Goal: Transaction & Acquisition: Purchase product/service

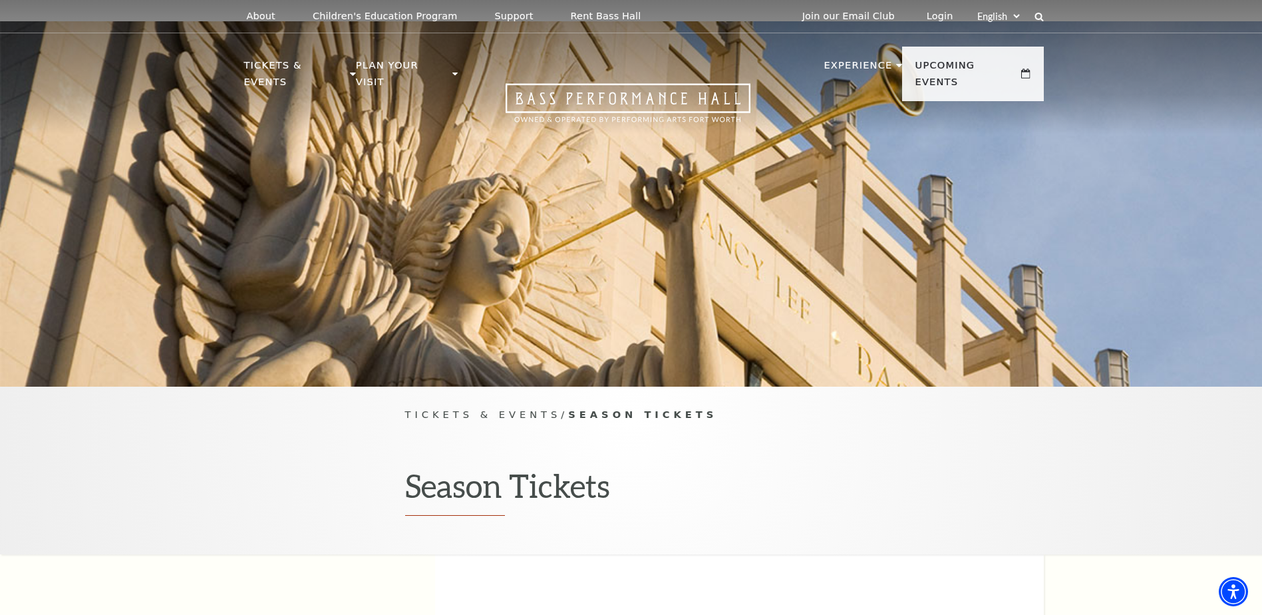
click at [470, 409] on span "Tickets & Events" at bounding box center [483, 414] width 156 height 11
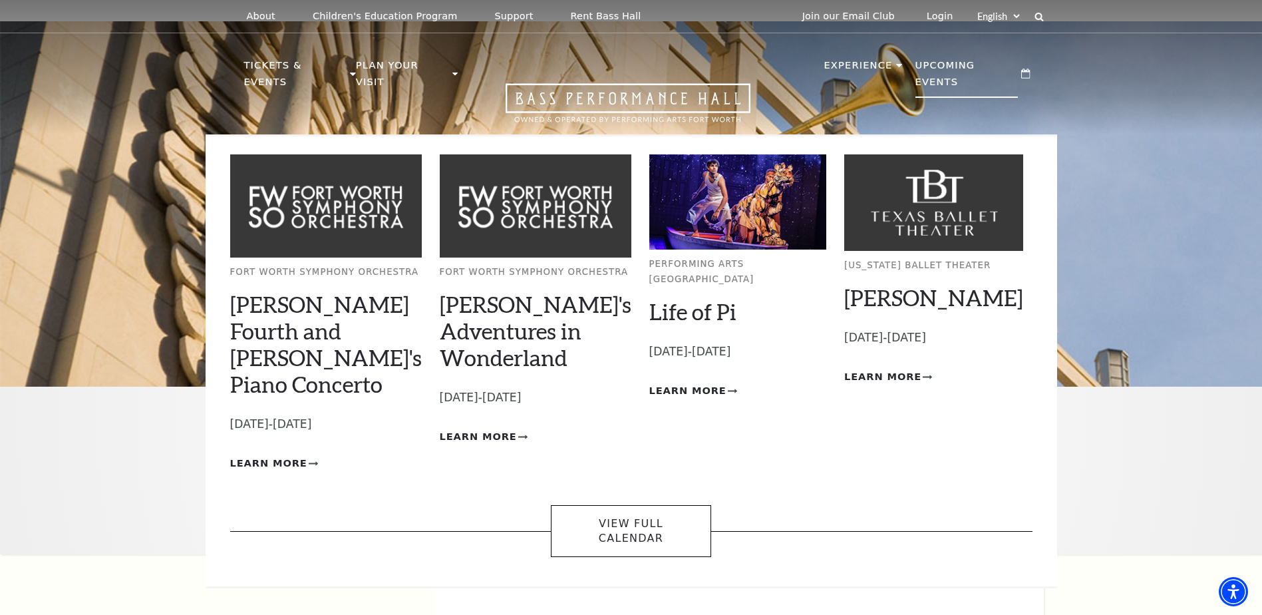
click at [969, 69] on p "Upcoming Events" at bounding box center [967, 77] width 103 height 41
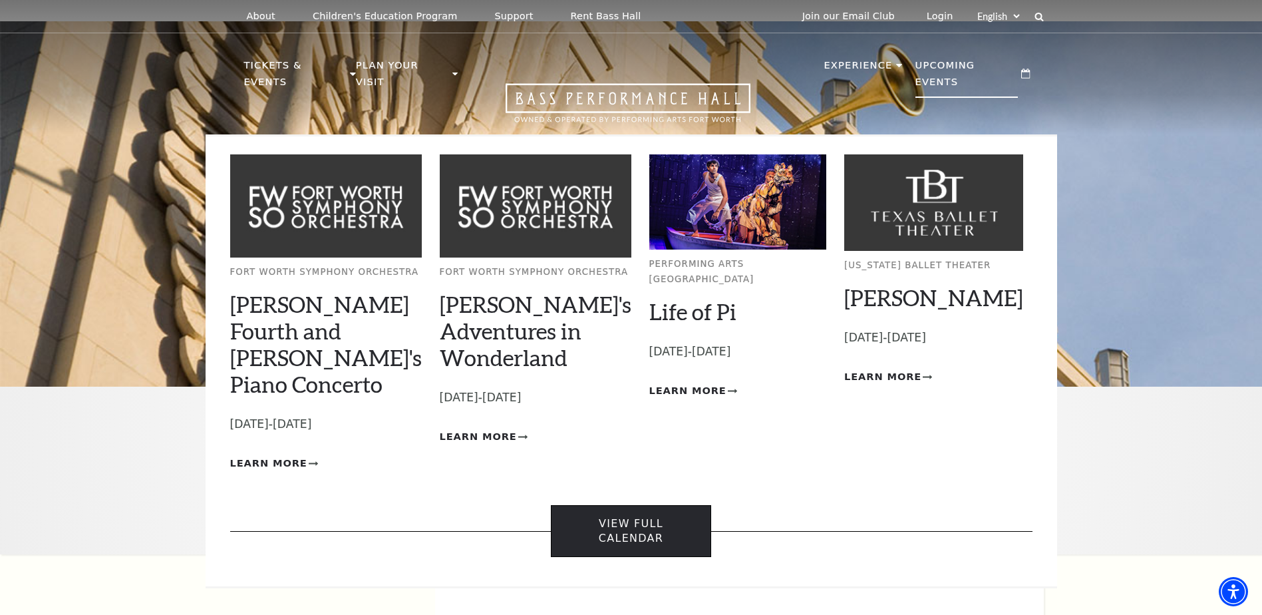
click at [653, 505] on link "View Full Calendar" at bounding box center [631, 531] width 160 height 53
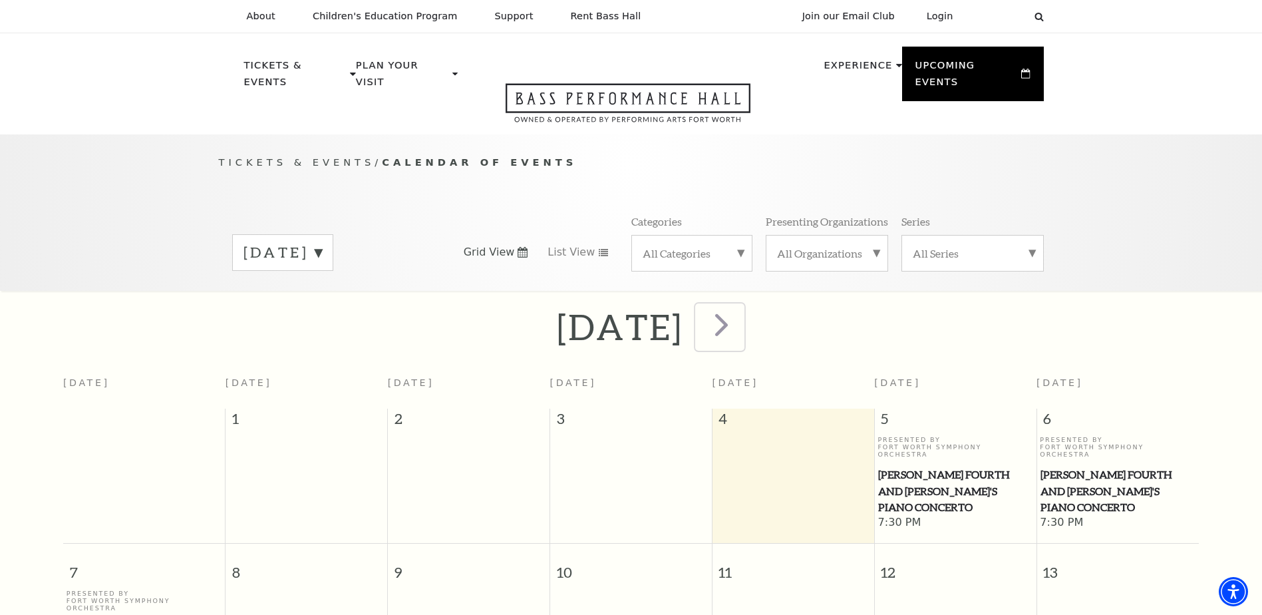
click at [741, 306] on span "next" at bounding box center [722, 324] width 38 height 38
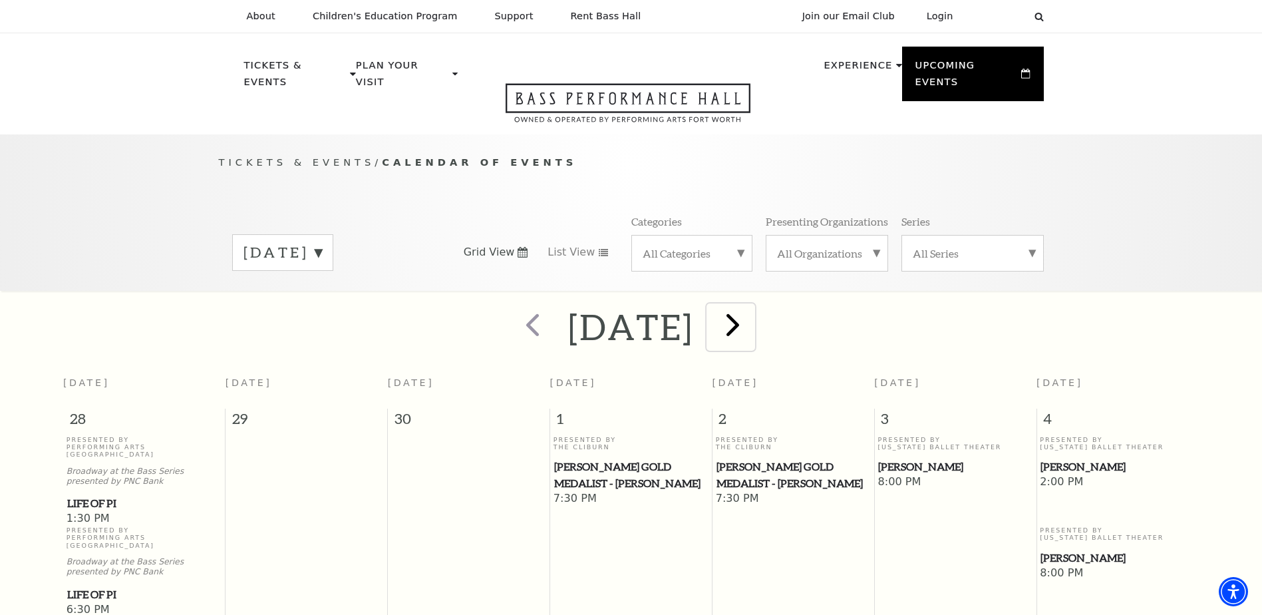
click at [752, 315] on span "next" at bounding box center [733, 324] width 38 height 38
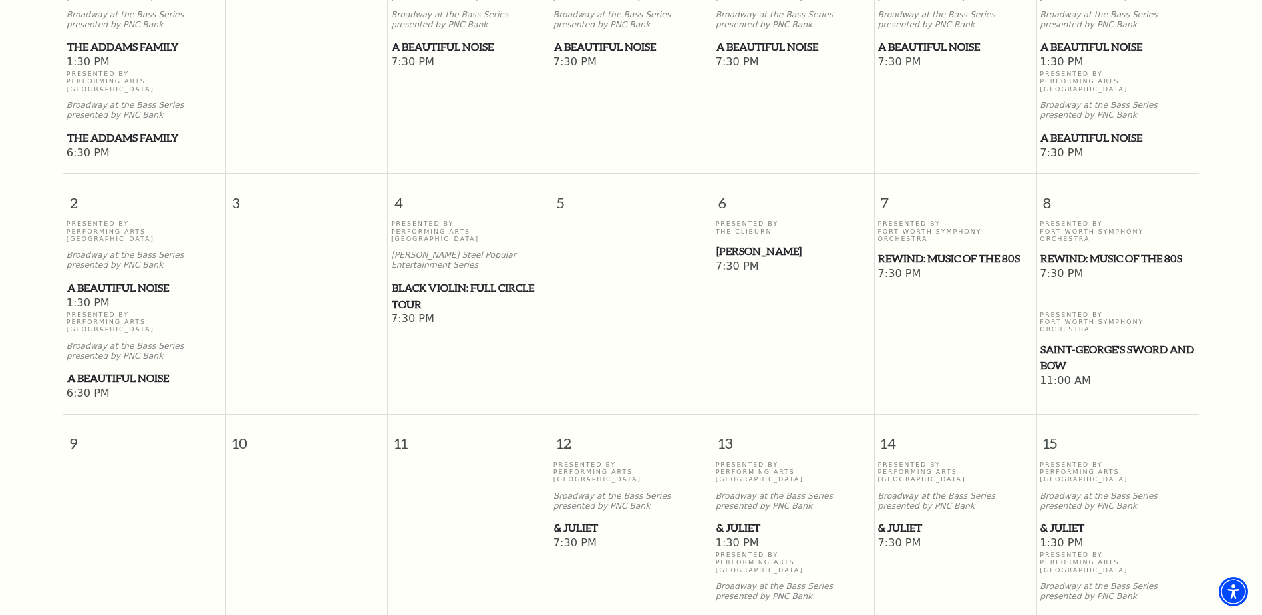
scroll to position [584, 0]
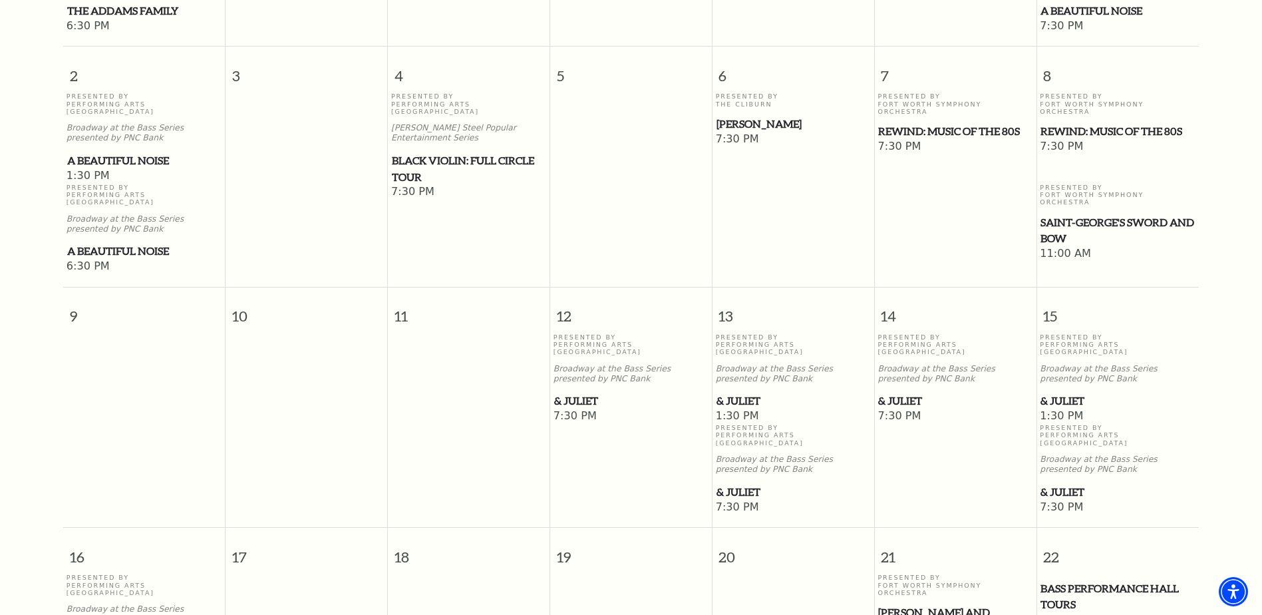
click at [735, 484] on span "& Juliet" at bounding box center [794, 492] width 154 height 17
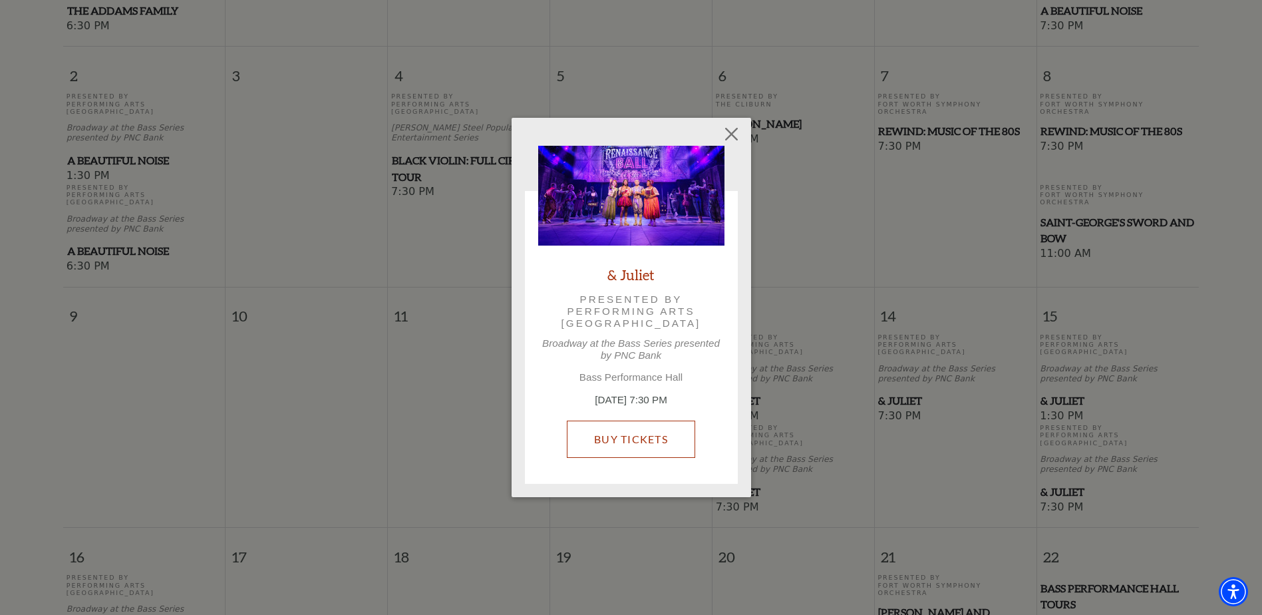
click at [644, 441] on link "Buy Tickets" at bounding box center [631, 439] width 128 height 37
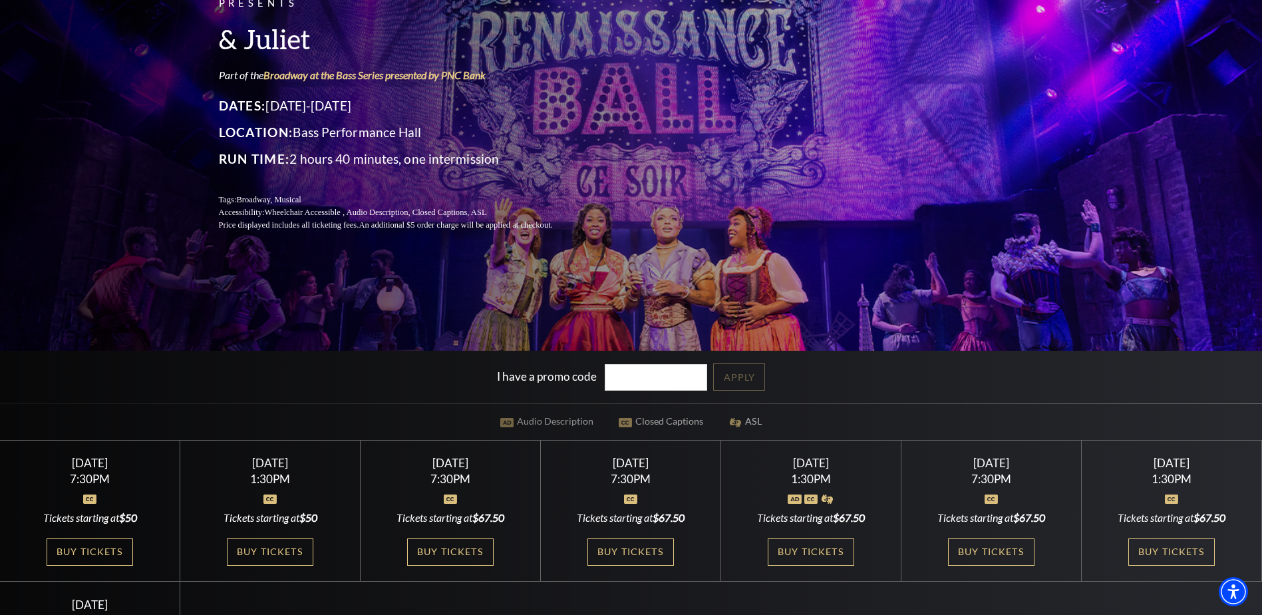
scroll to position [200, 0]
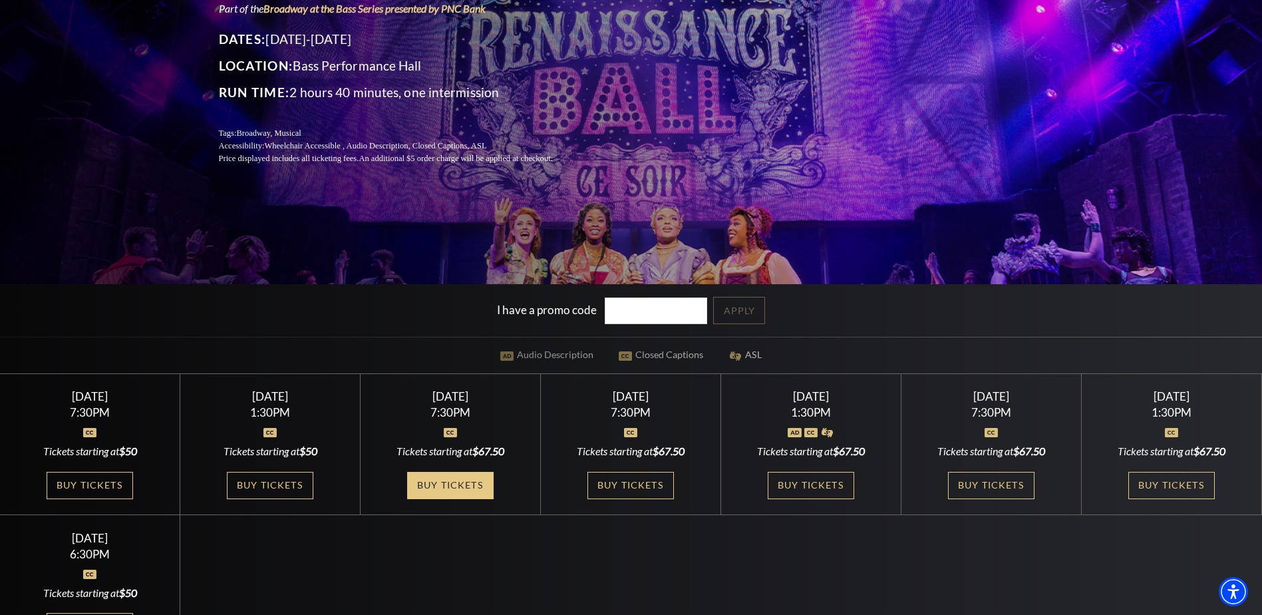
click at [463, 488] on link "Buy Tickets" at bounding box center [450, 485] width 87 height 27
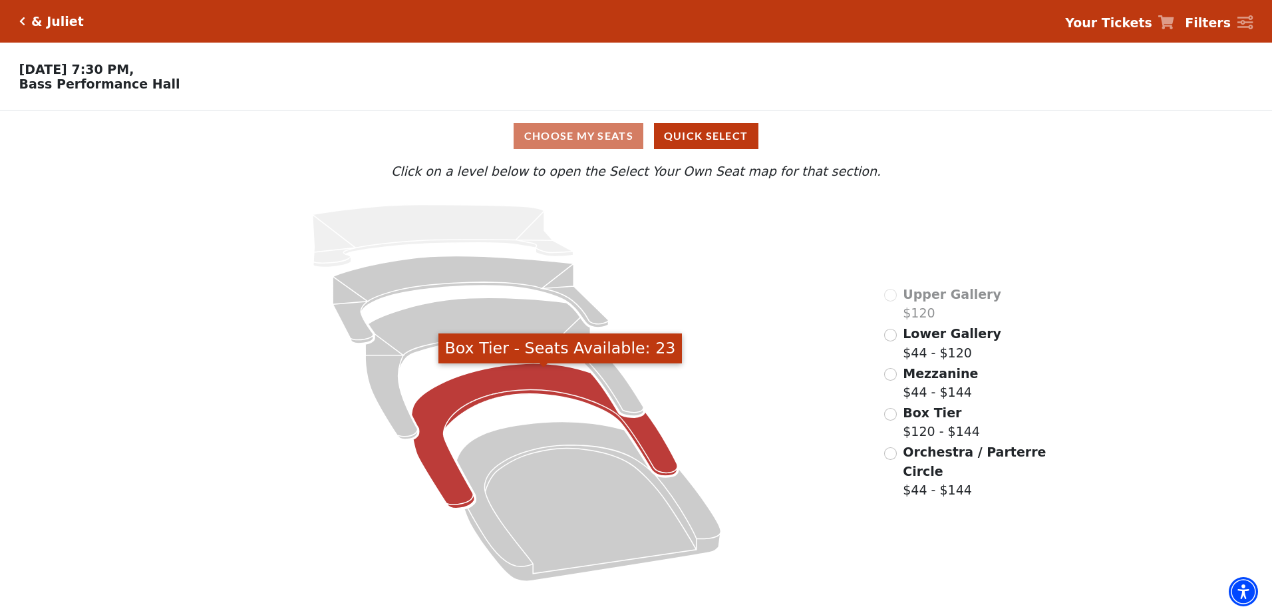
click at [517, 377] on icon "Box Tier - Seats Available: 23" at bounding box center [545, 435] width 266 height 145
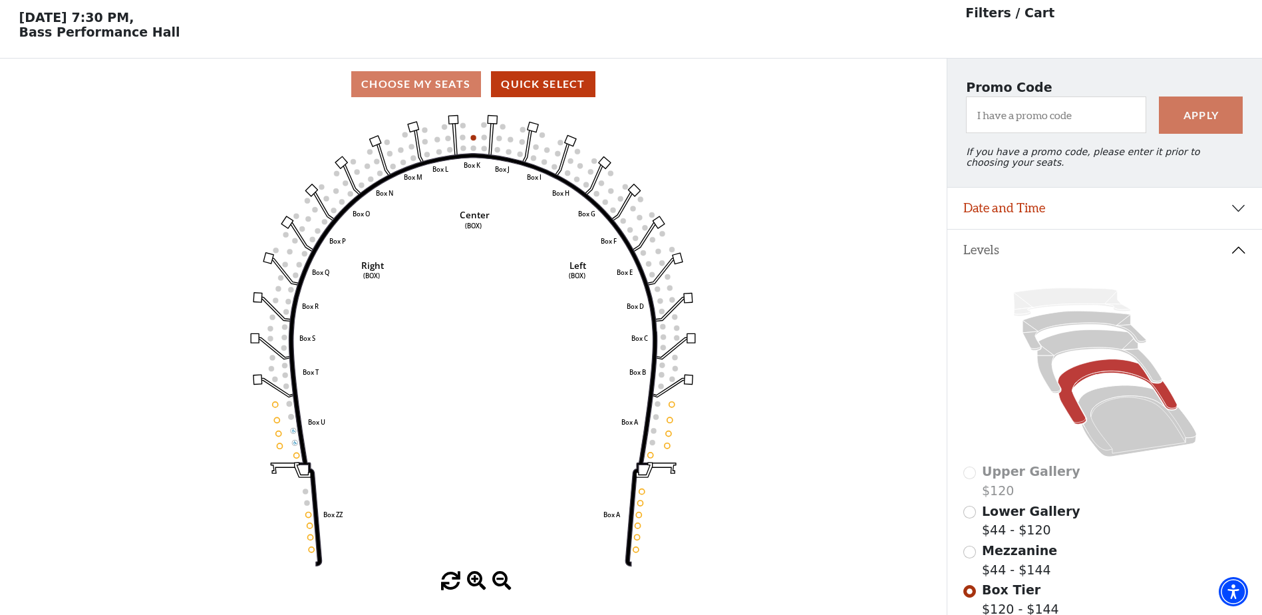
scroll to position [62, 0]
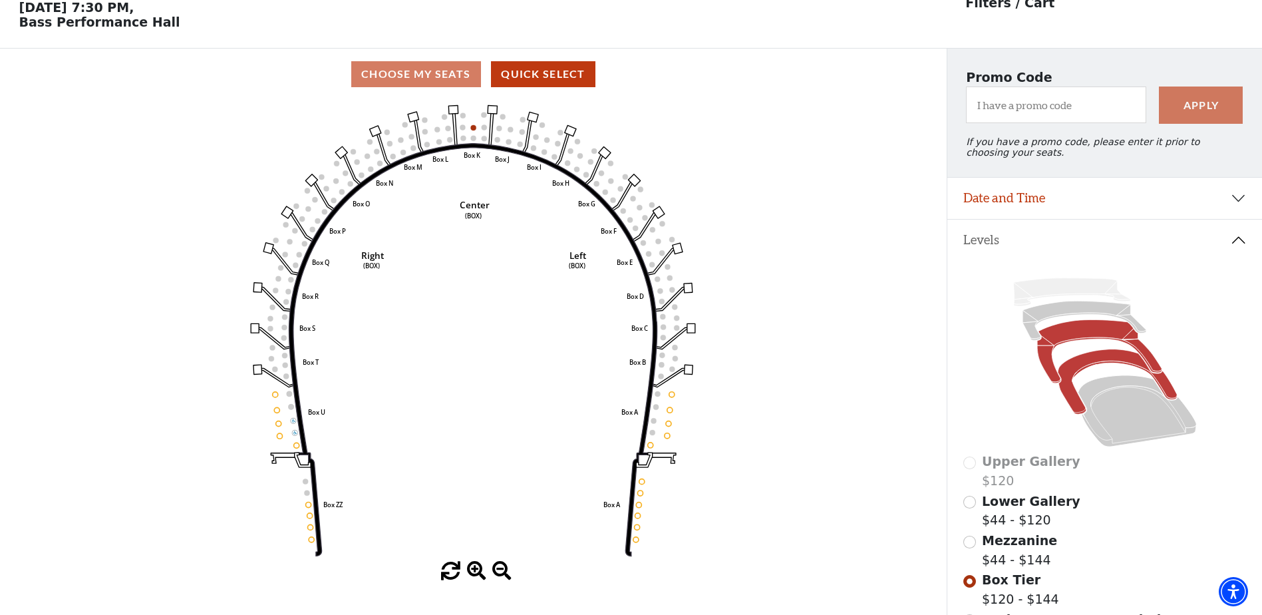
click at [1069, 344] on icon at bounding box center [1099, 351] width 124 height 63
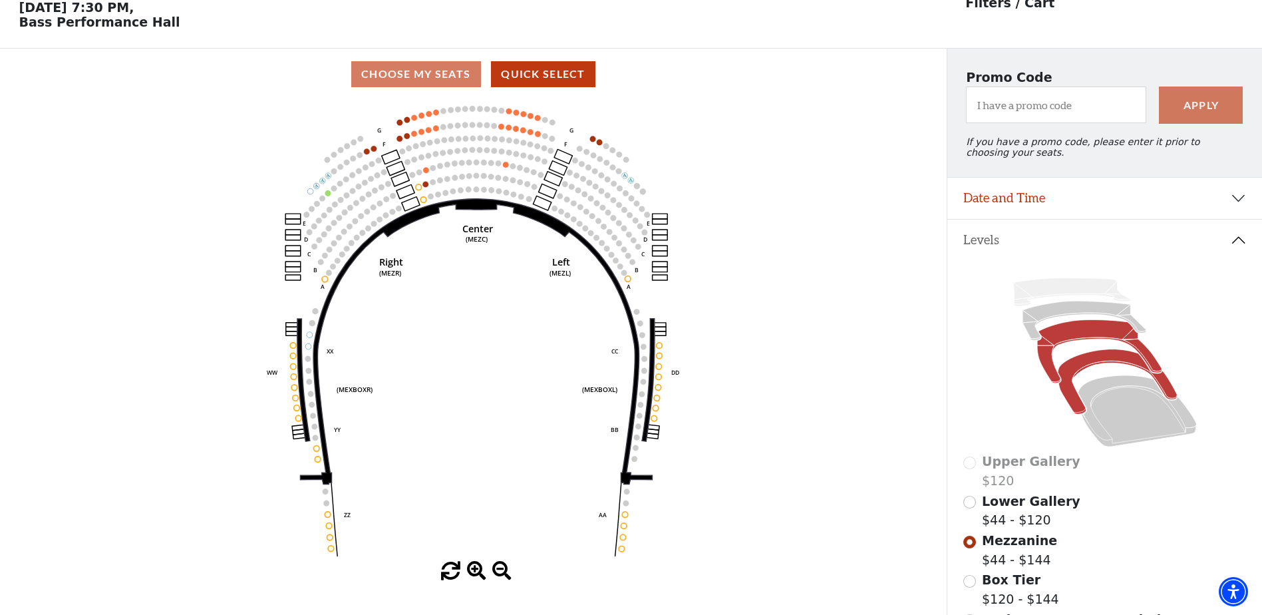
click at [1084, 371] on icon at bounding box center [1117, 381] width 119 height 65
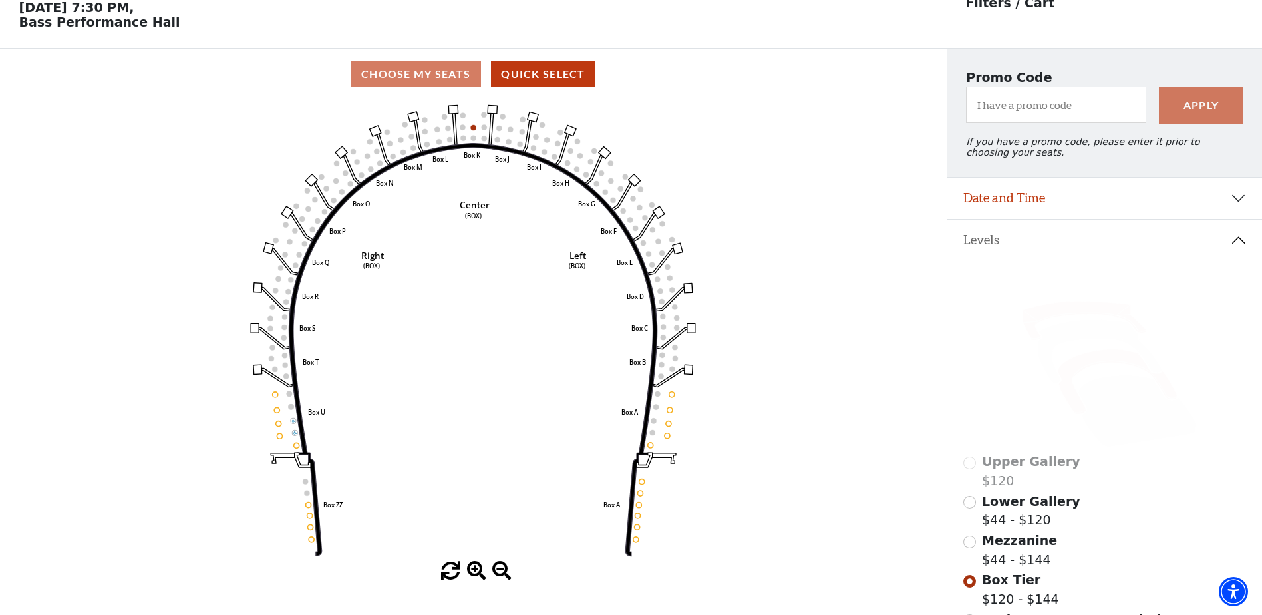
click at [1098, 320] on icon at bounding box center [1085, 320] width 124 height 39
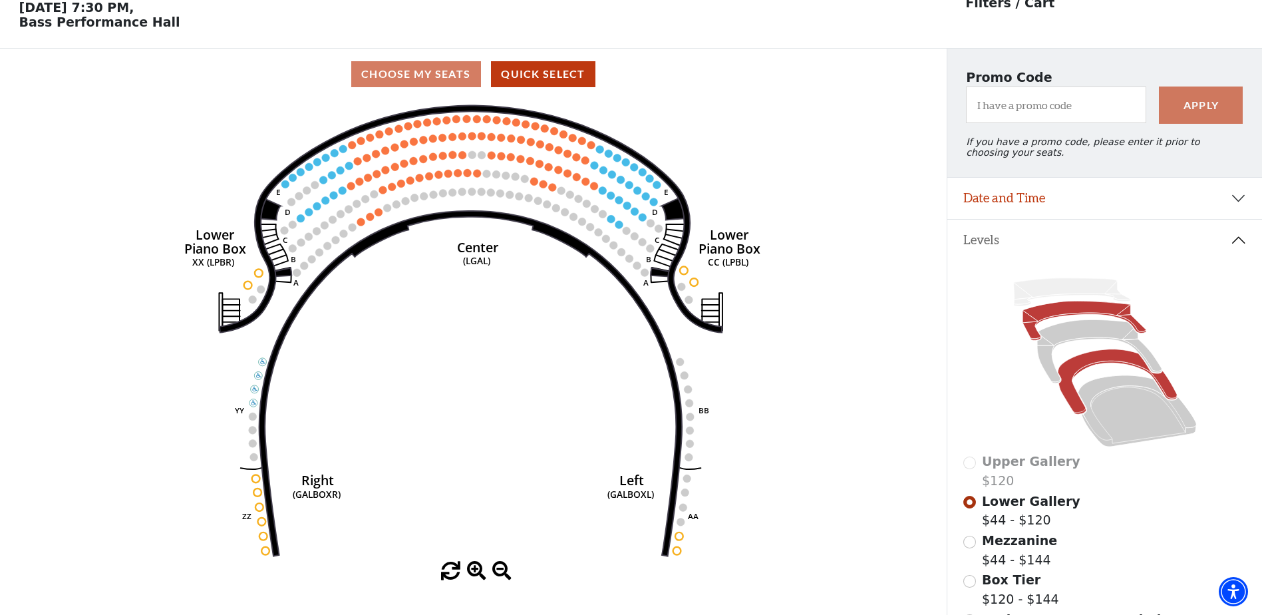
click at [1124, 364] on icon at bounding box center [1117, 381] width 119 height 65
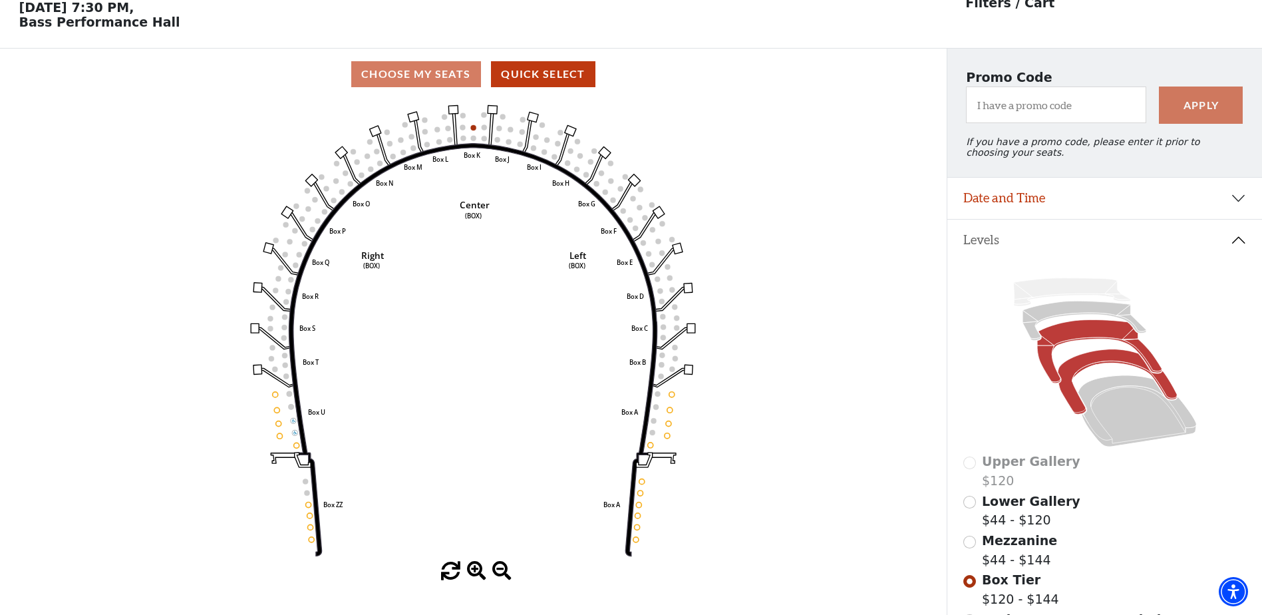
click at [1104, 347] on icon at bounding box center [1099, 351] width 124 height 63
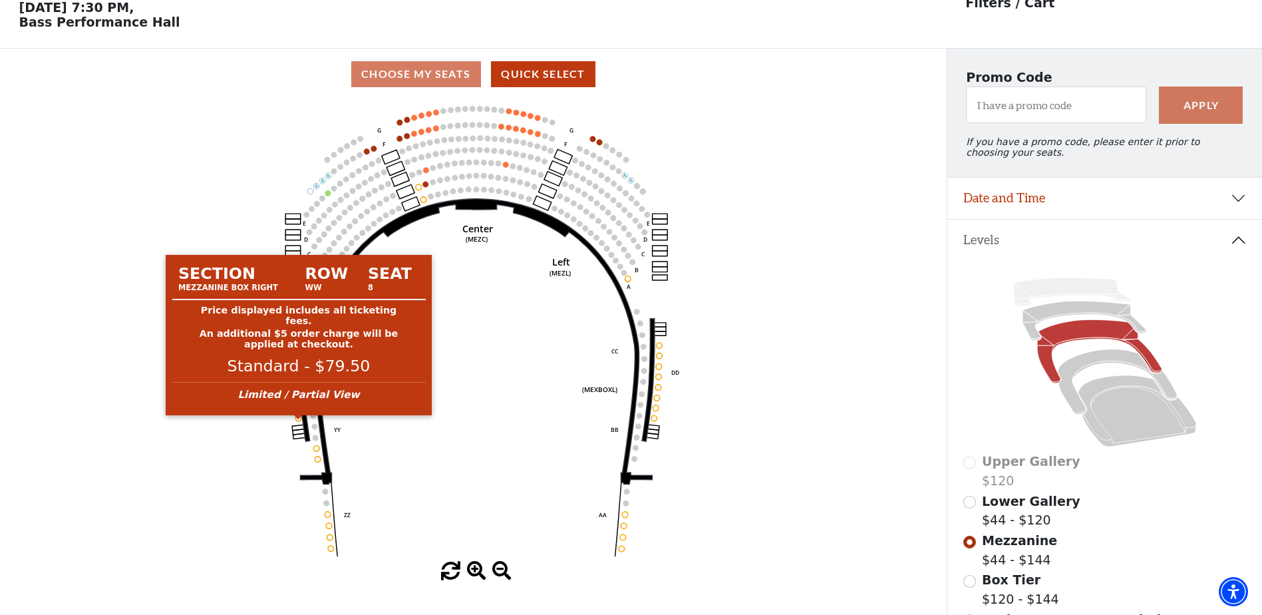
click at [300, 421] on circle at bounding box center [298, 418] width 6 height 6
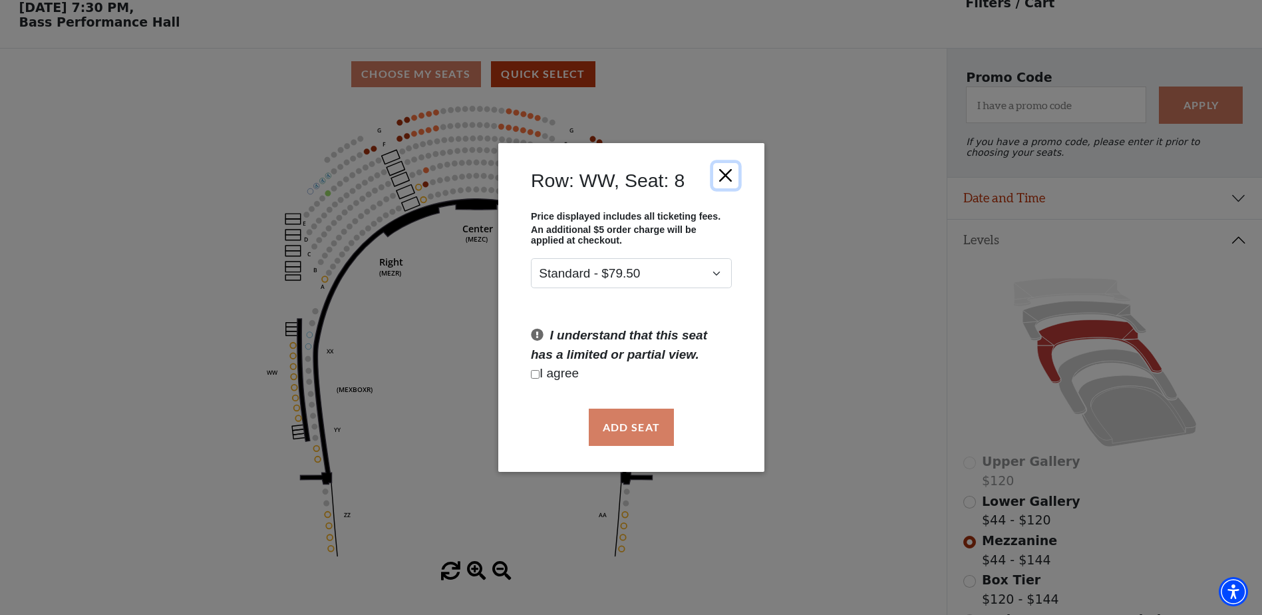
click at [731, 171] on button "Close" at bounding box center [725, 174] width 25 height 25
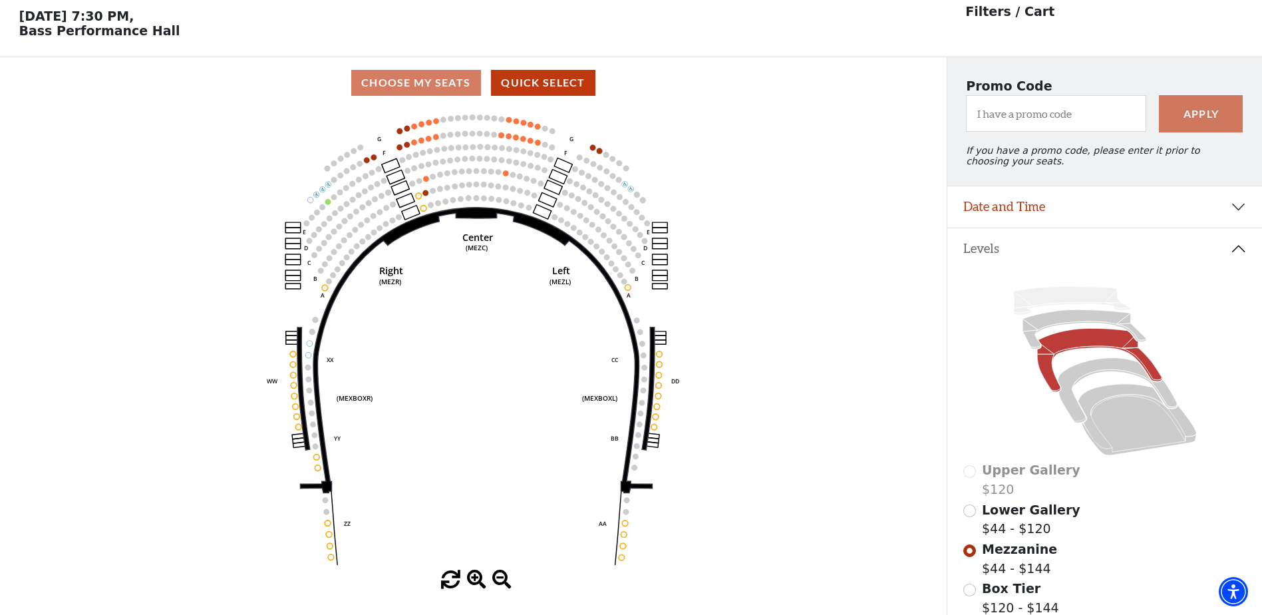
scroll to position [53, 0]
click at [1125, 372] on icon at bounding box center [1117, 391] width 119 height 65
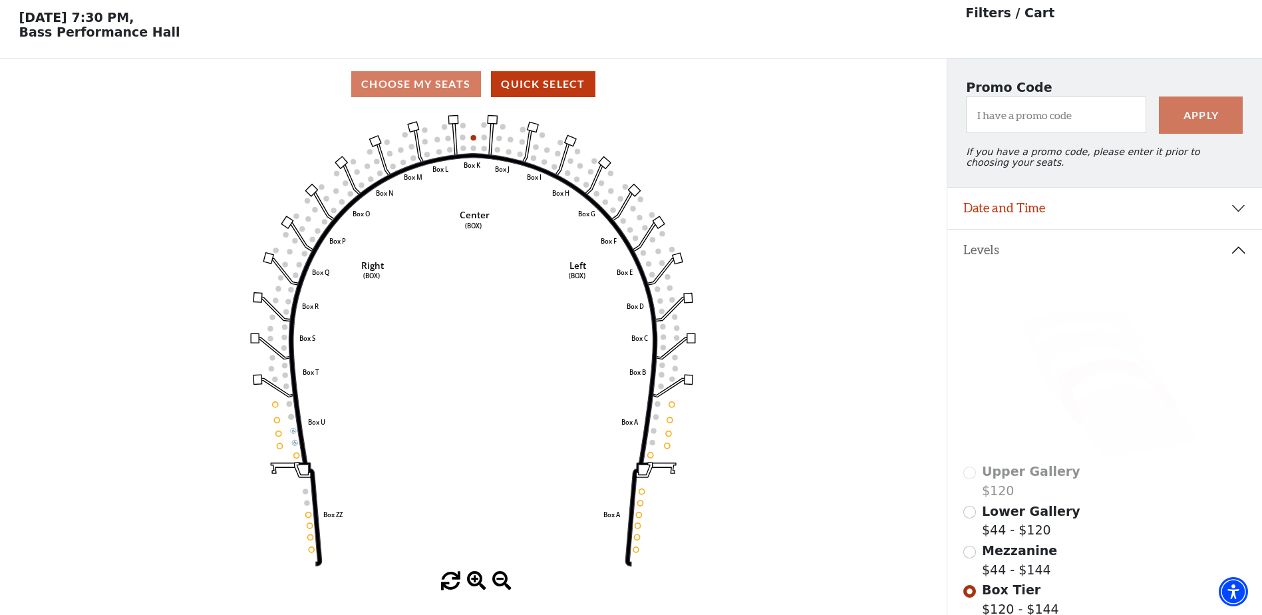
scroll to position [62, 0]
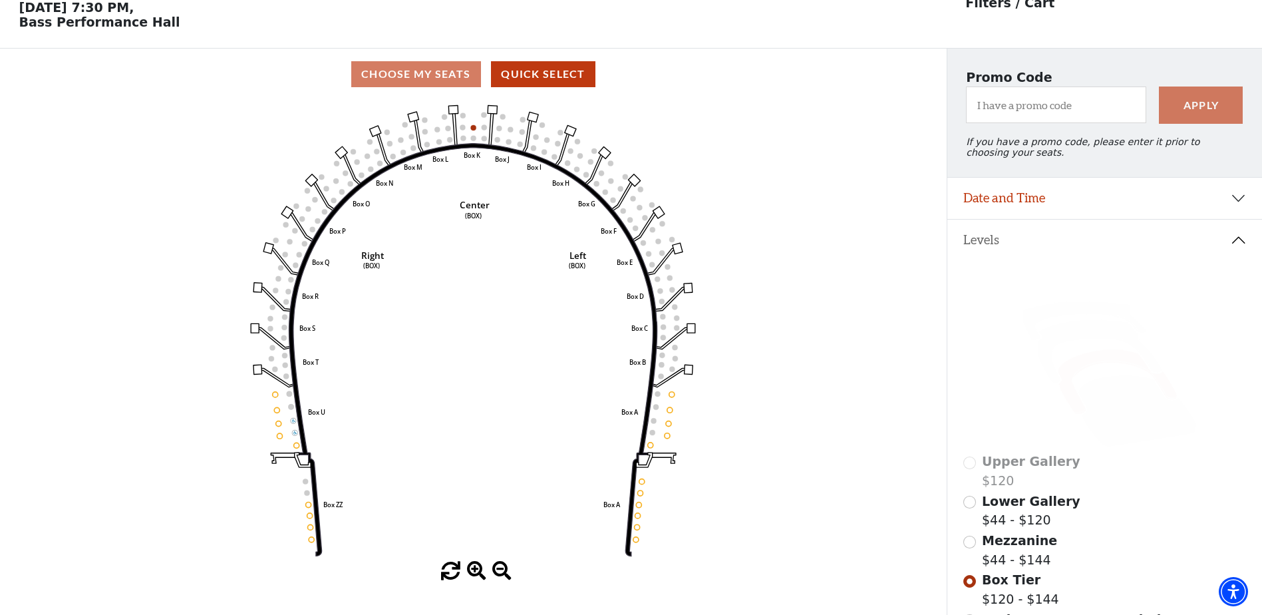
click at [640, 490] on icon "Left (BOX) Right (BOX) Center (BOX) Box ZZ Box U Box T Box S Box R Box Q Box P …" at bounding box center [473, 331] width 852 height 462
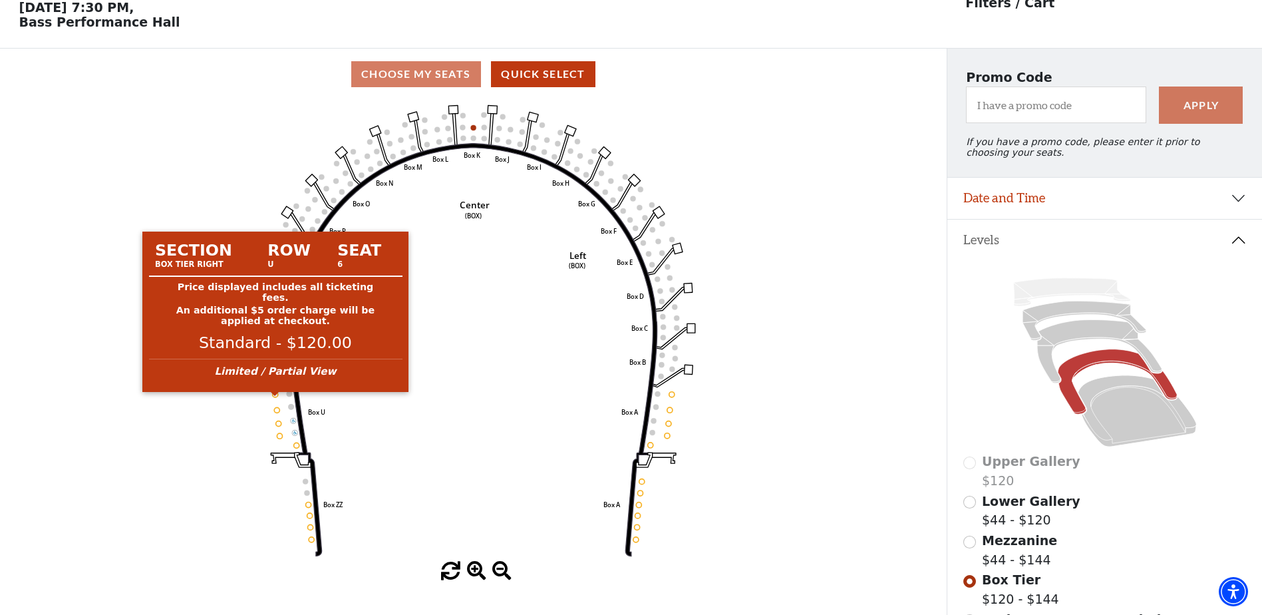
click at [274, 397] on circle at bounding box center [275, 394] width 5 height 5
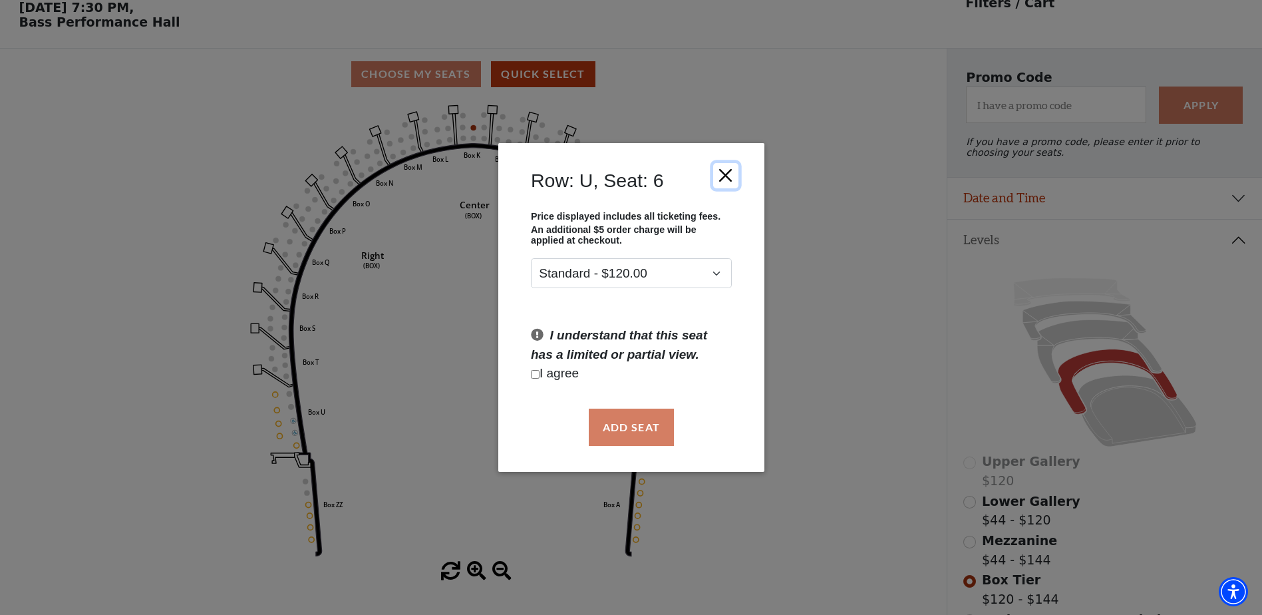
click at [737, 173] on button "Close" at bounding box center [725, 174] width 25 height 25
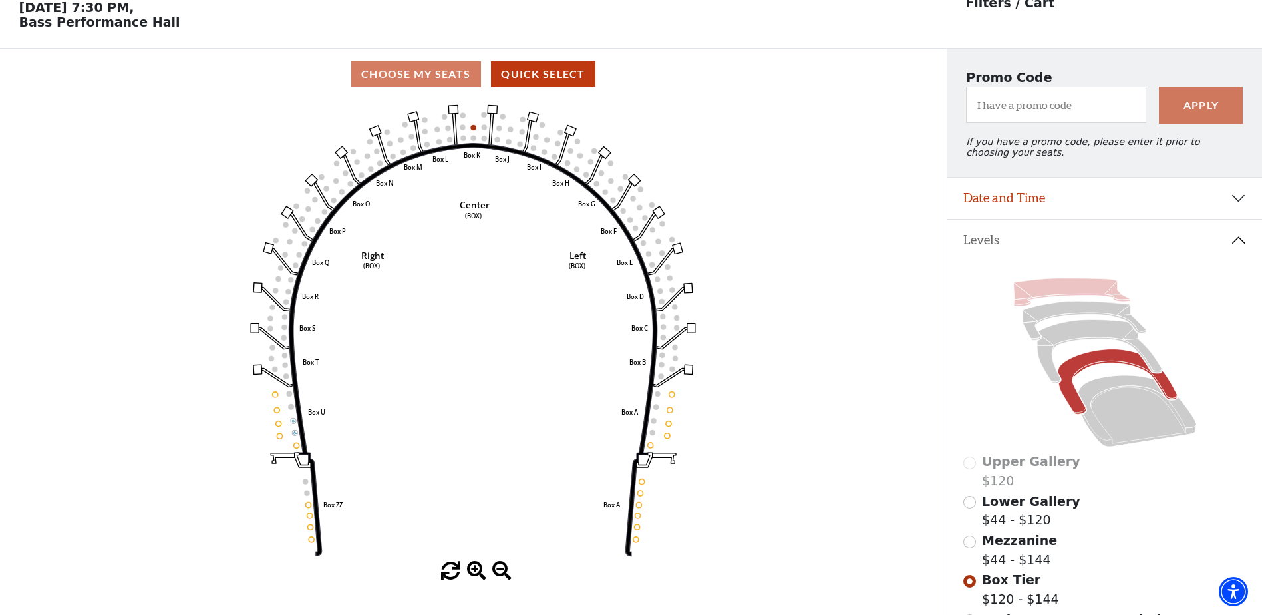
click at [1073, 298] on icon at bounding box center [1071, 292] width 117 height 28
click at [1079, 319] on icon at bounding box center [1085, 320] width 124 height 39
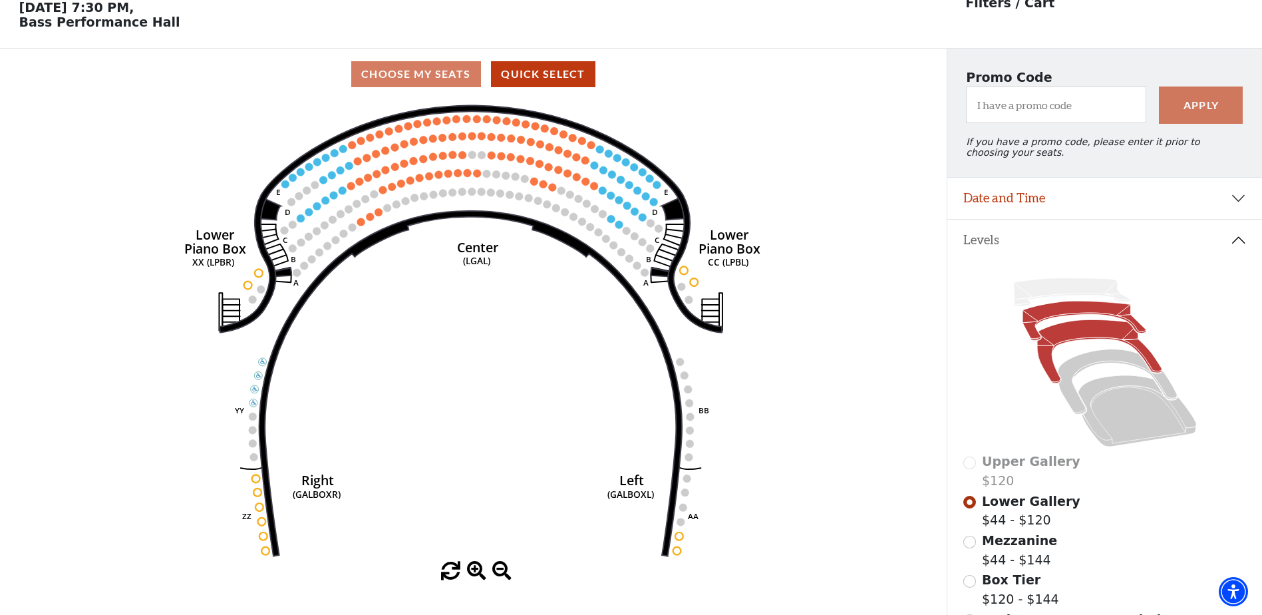
click at [1078, 335] on icon at bounding box center [1099, 351] width 124 height 63
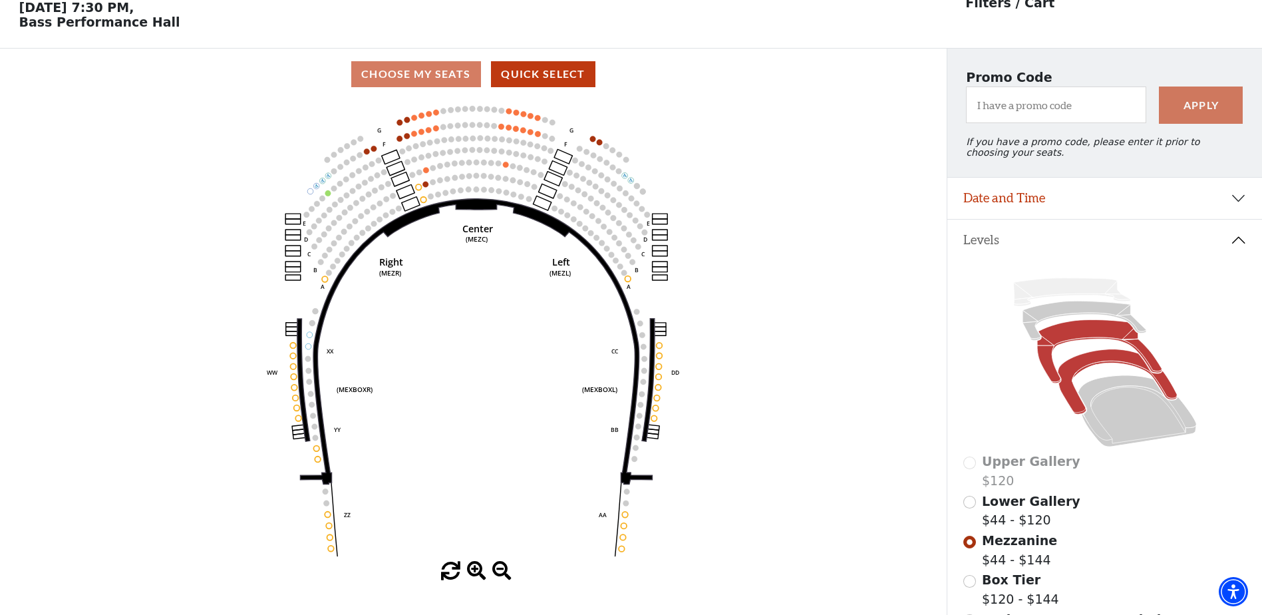
click at [1089, 367] on icon at bounding box center [1117, 381] width 119 height 65
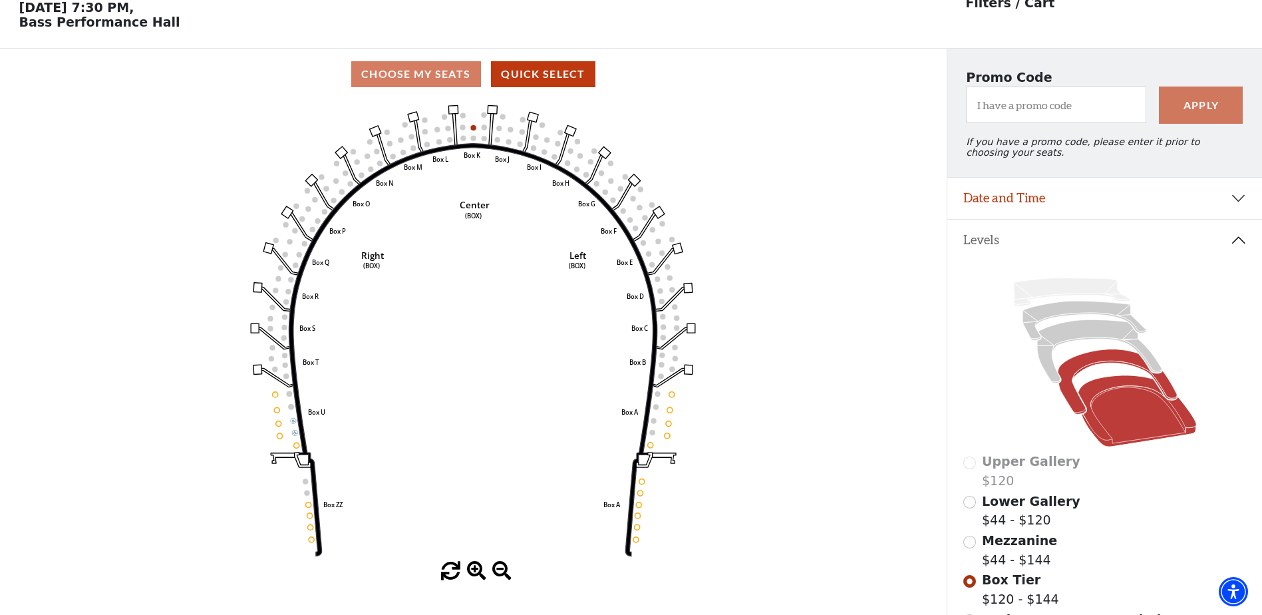
click at [1109, 404] on icon at bounding box center [1137, 410] width 118 height 71
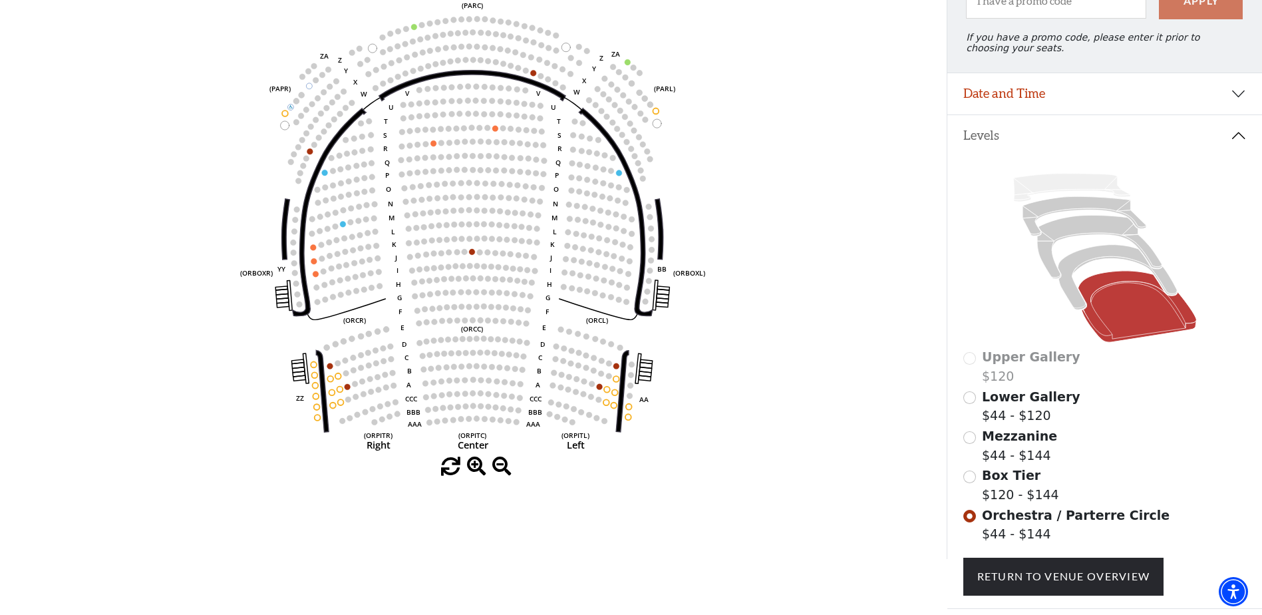
scroll to position [53, 0]
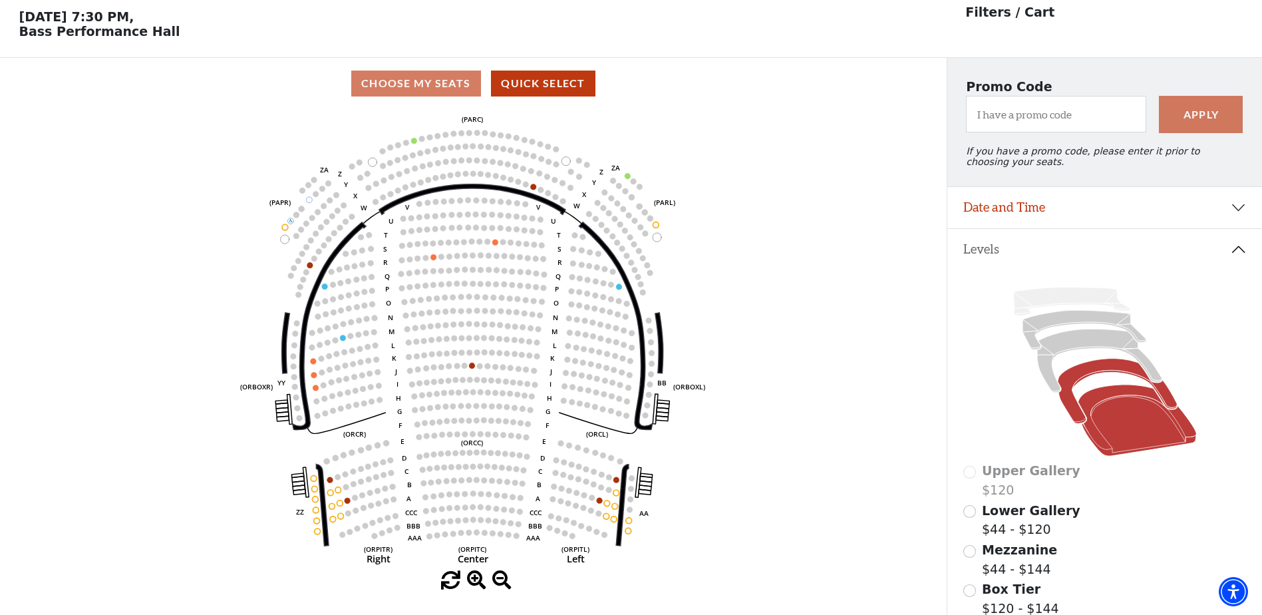
click at [1101, 376] on icon at bounding box center [1117, 391] width 119 height 65
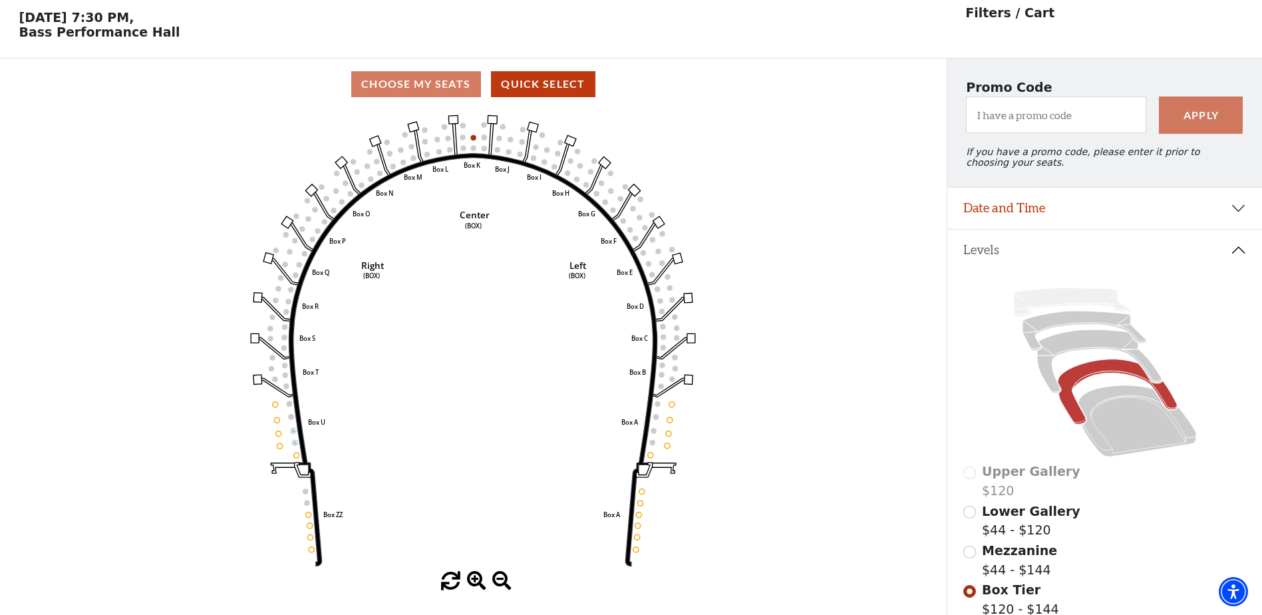
scroll to position [62, 0]
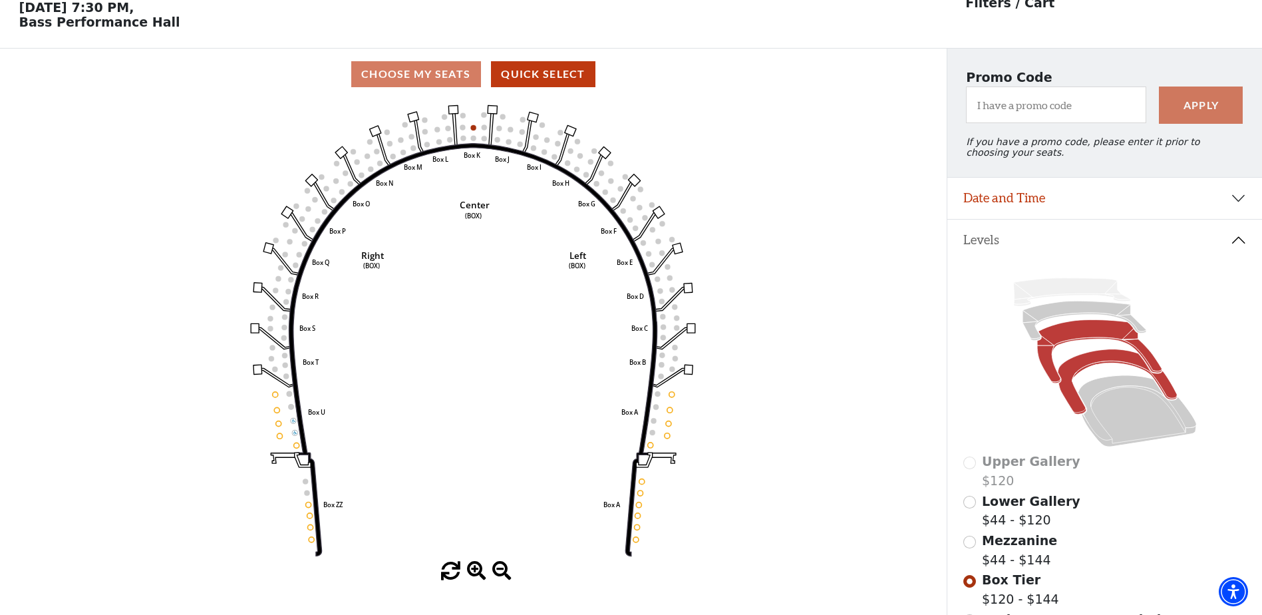
click at [1121, 341] on icon at bounding box center [1099, 351] width 124 height 63
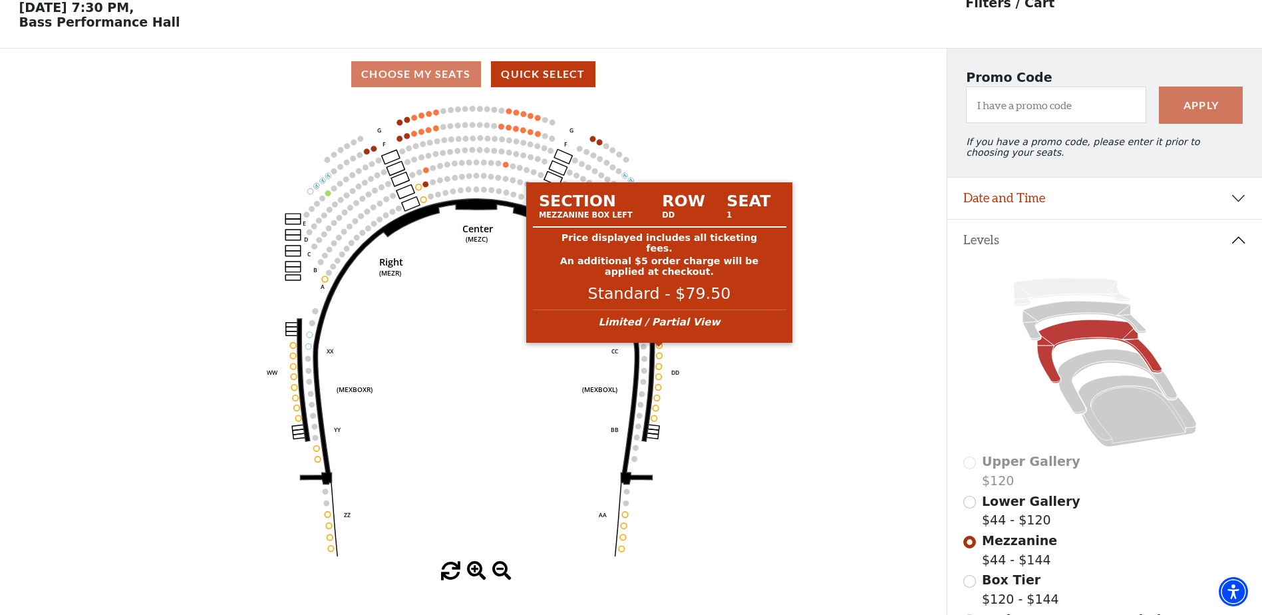
click at [658, 349] on circle at bounding box center [660, 346] width 6 height 6
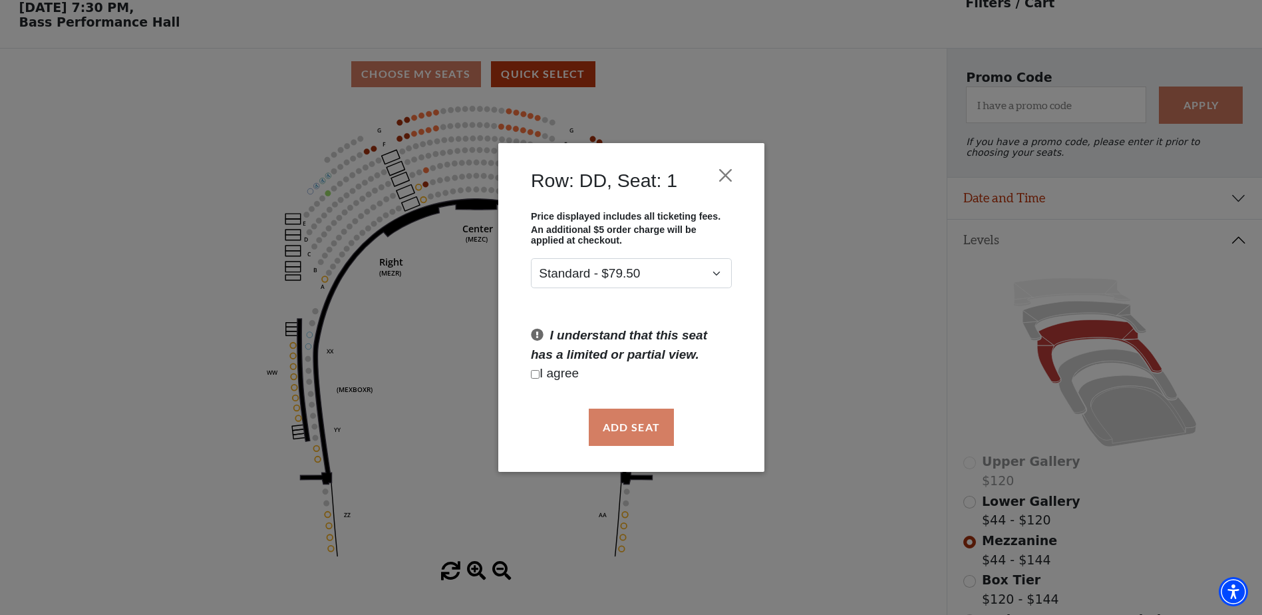
click at [537, 374] on input "Checkbox field" at bounding box center [535, 374] width 9 height 9
checkbox input "true"
click at [624, 423] on button "Add Seat" at bounding box center [630, 427] width 85 height 37
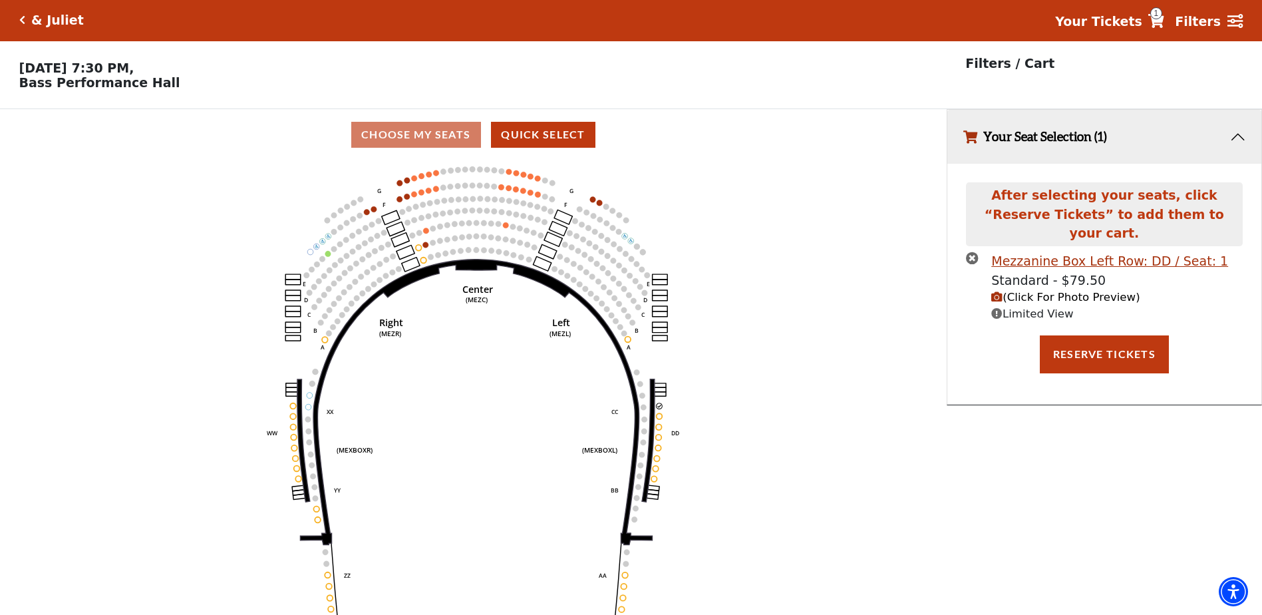
scroll to position [0, 0]
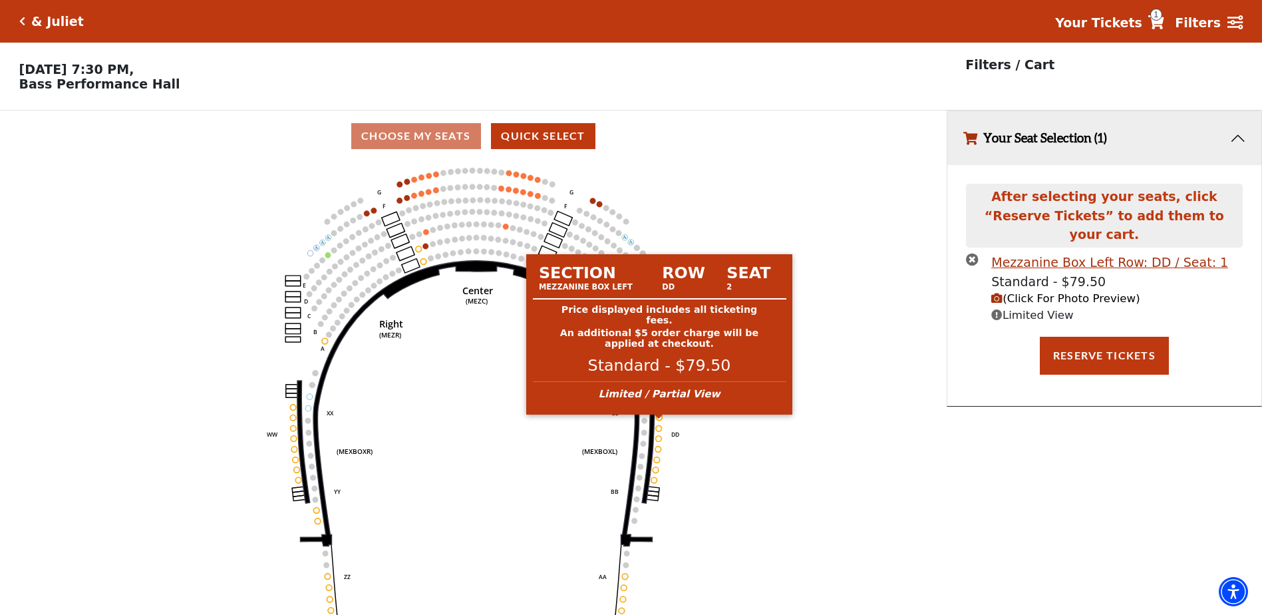
click at [660, 421] on circle at bounding box center [660, 418] width 6 height 6
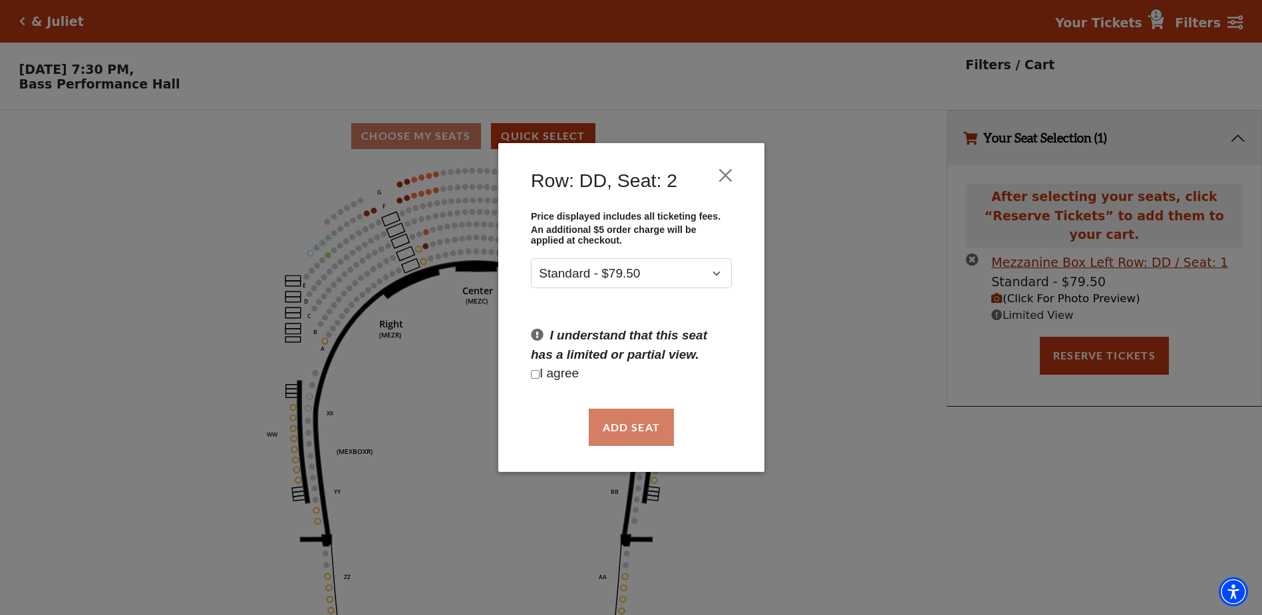
click at [541, 373] on p "I agree" at bounding box center [631, 373] width 201 height 19
click at [644, 429] on div "Add Seat" at bounding box center [631, 427] width 226 height 63
click at [537, 376] on input "Checkbox field" at bounding box center [535, 374] width 9 height 9
checkbox input "true"
click at [612, 421] on button "Add Seat" at bounding box center [630, 427] width 85 height 37
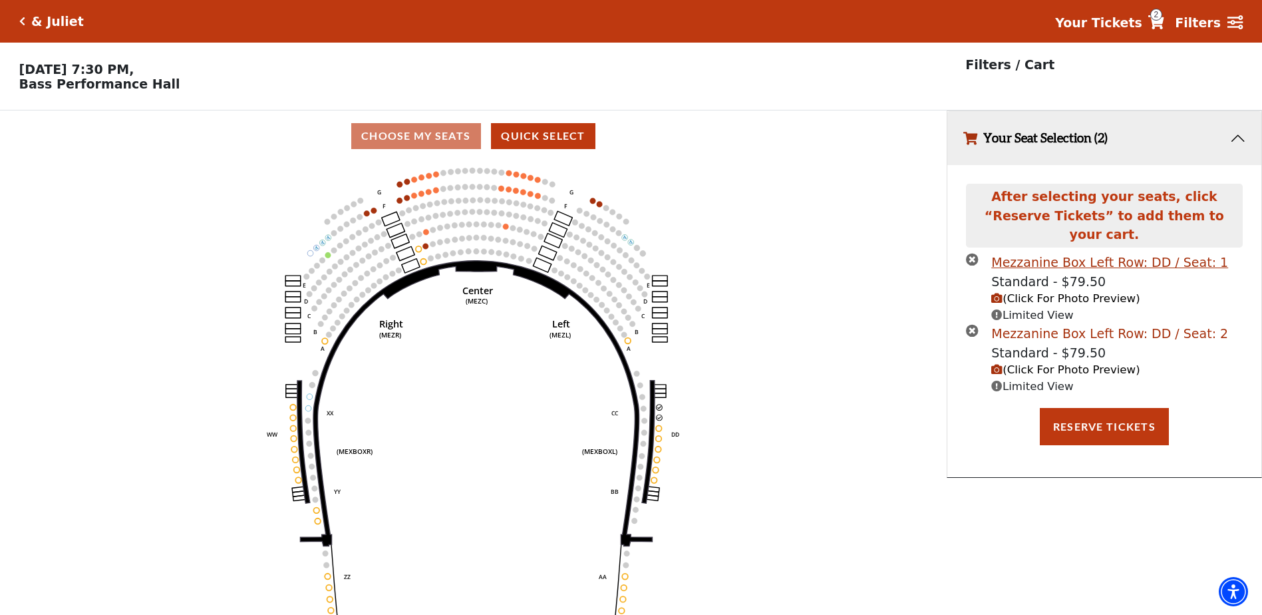
drag, startPoint x: 1238, startPoint y: 327, endPoint x: 996, endPoint y: 329, distance: 242.2
click at [996, 329] on li "Mezzanine Box Left Row: DD / Seat: 2 Standard - $79.50 (Click For Photo Preview…" at bounding box center [1104, 359] width 276 height 71
copy div "Mezzanine Box Left Row: DD / Seat: 2"
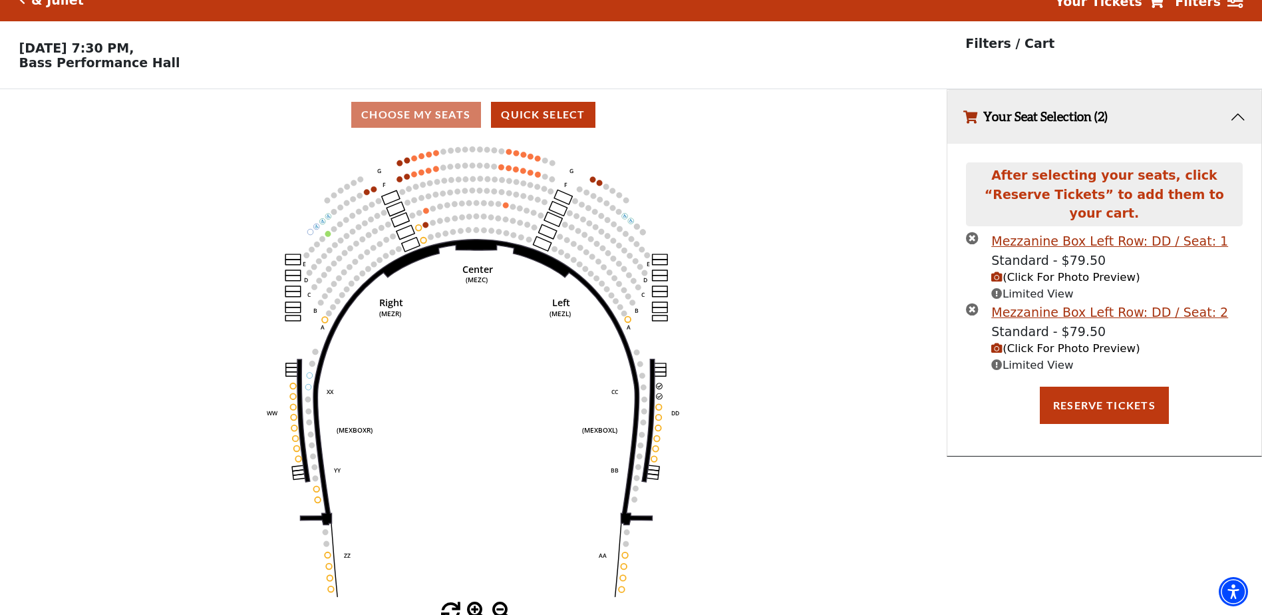
scroll to position [33, 0]
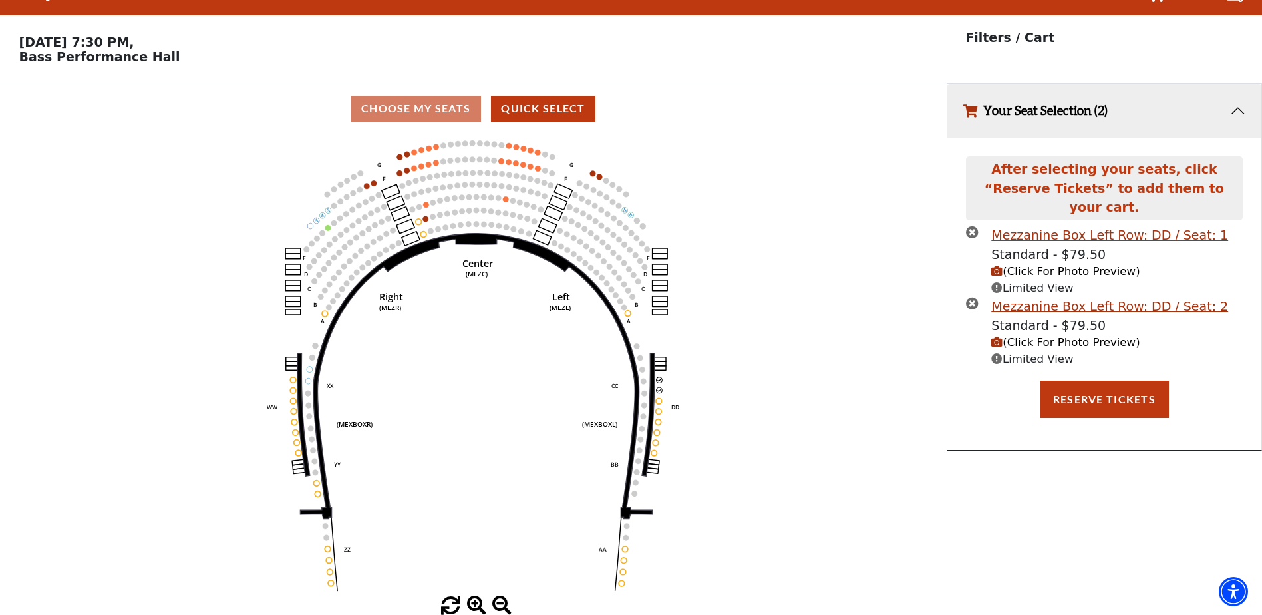
click at [976, 297] on icon "times-circle" at bounding box center [972, 303] width 13 height 13
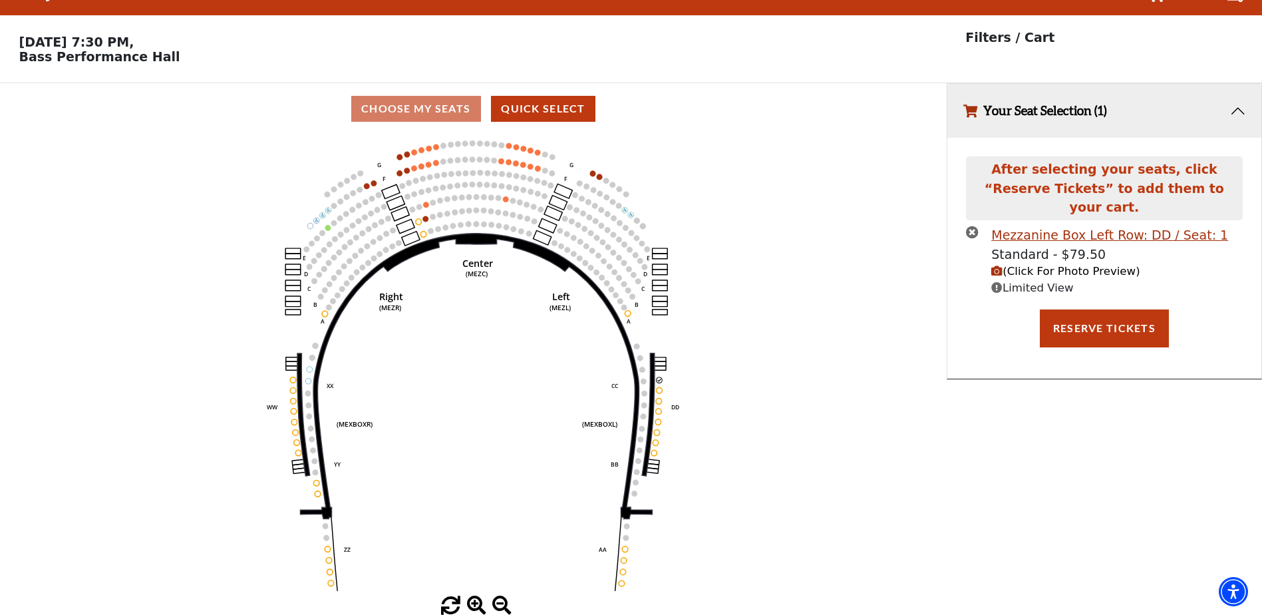
click at [972, 226] on icon "times-circle" at bounding box center [972, 232] width 13 height 13
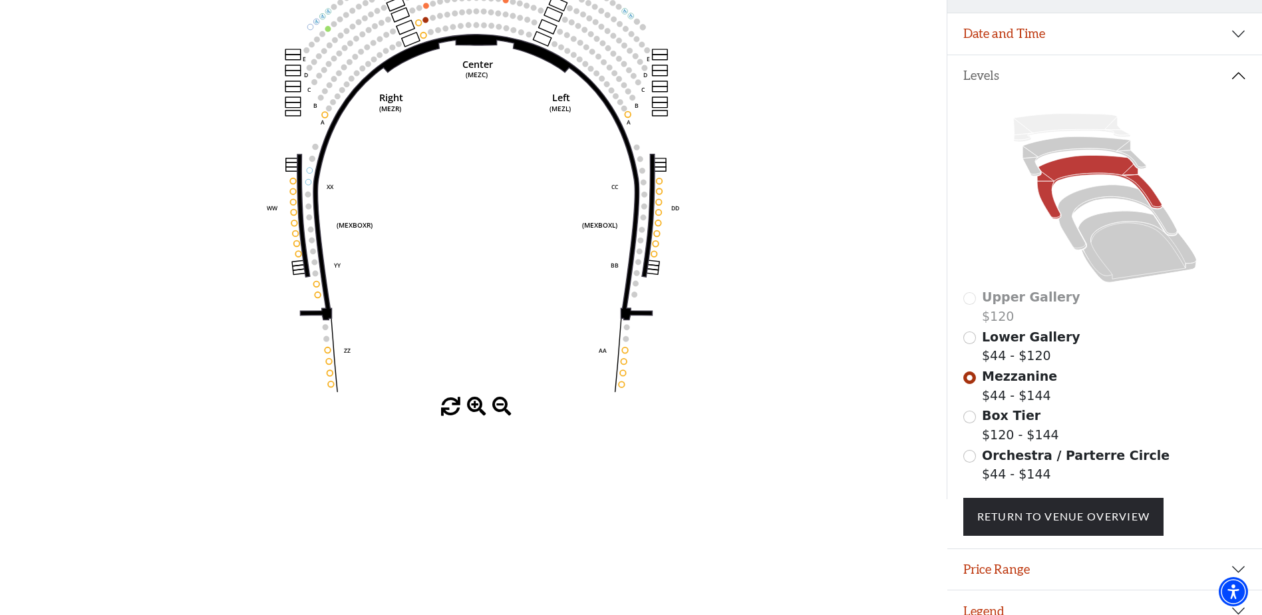
scroll to position [248, 0]
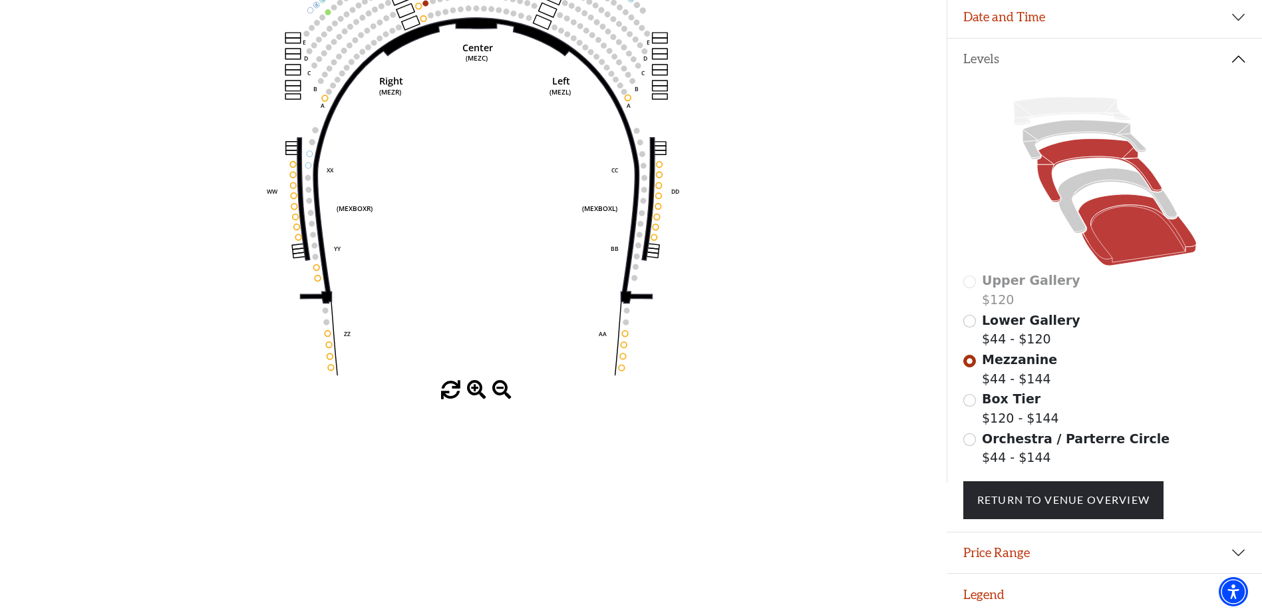
click at [1137, 262] on icon at bounding box center [1137, 229] width 118 height 71
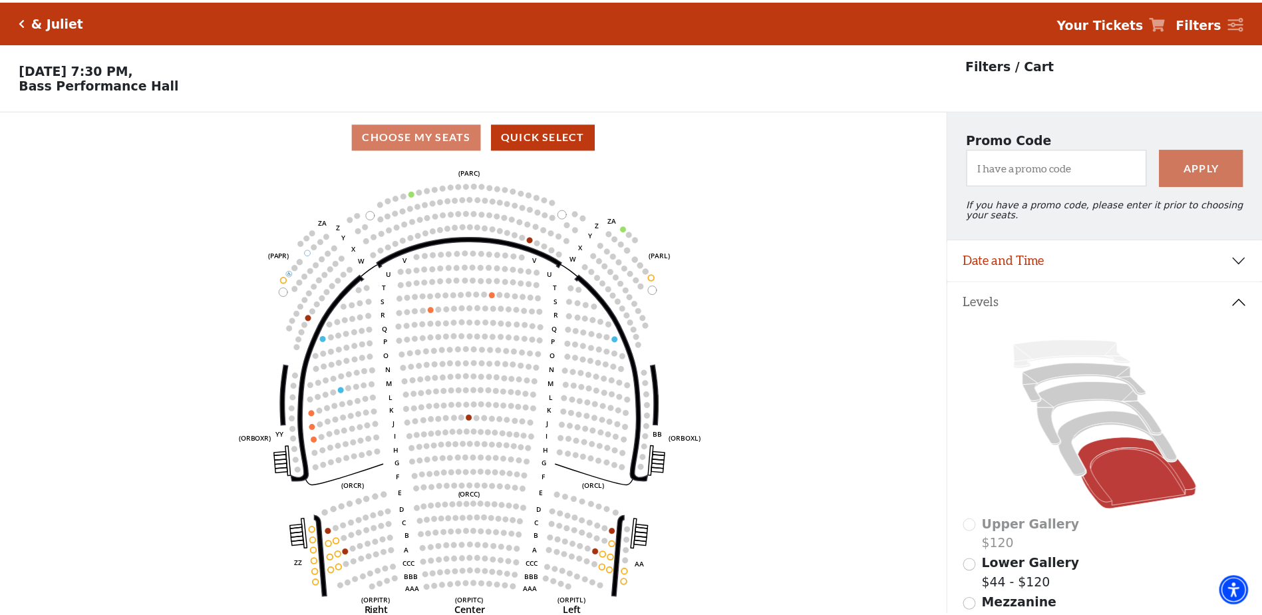
scroll to position [62, 0]
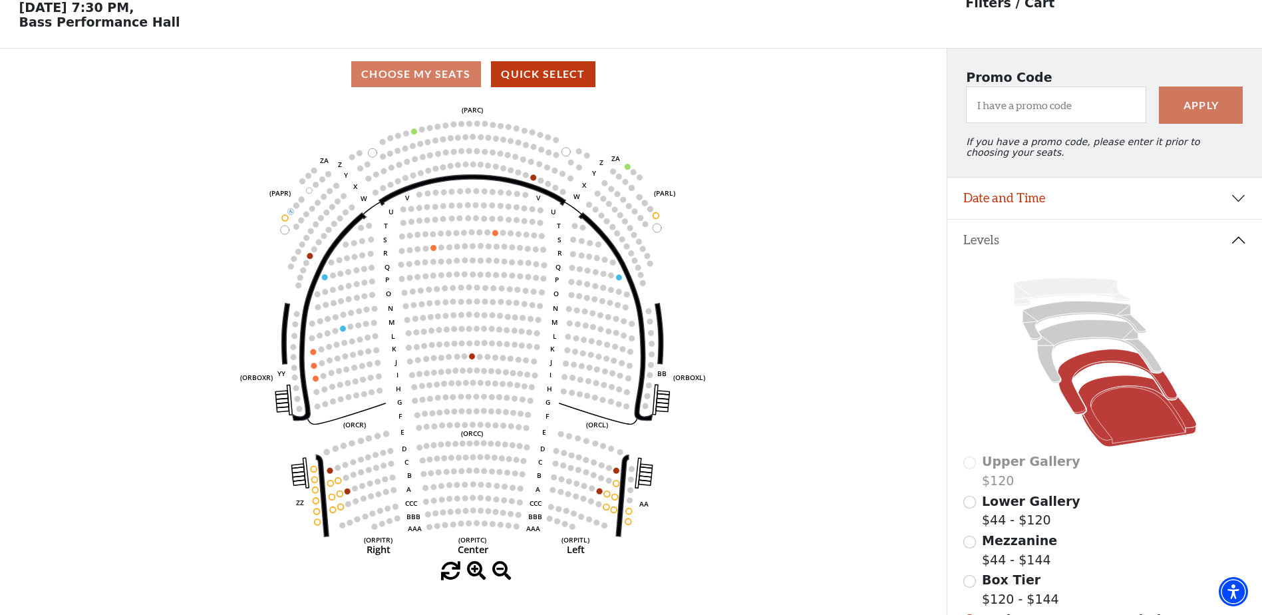
click at [1093, 371] on icon at bounding box center [1117, 381] width 119 height 65
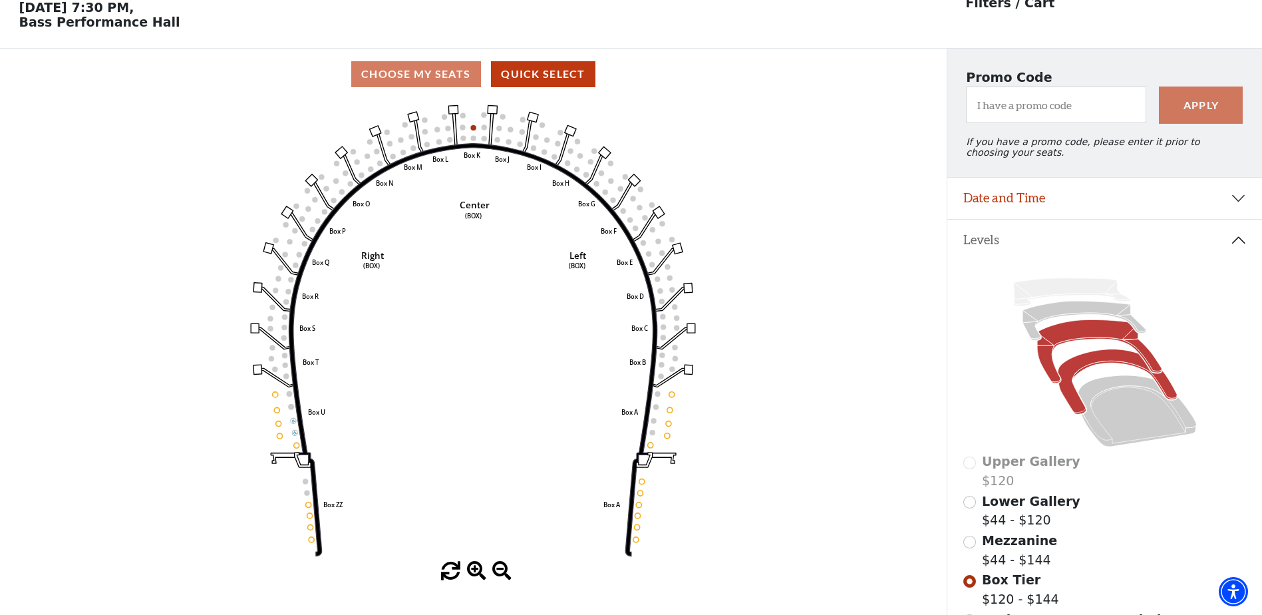
click at [1084, 343] on icon at bounding box center [1099, 351] width 124 height 63
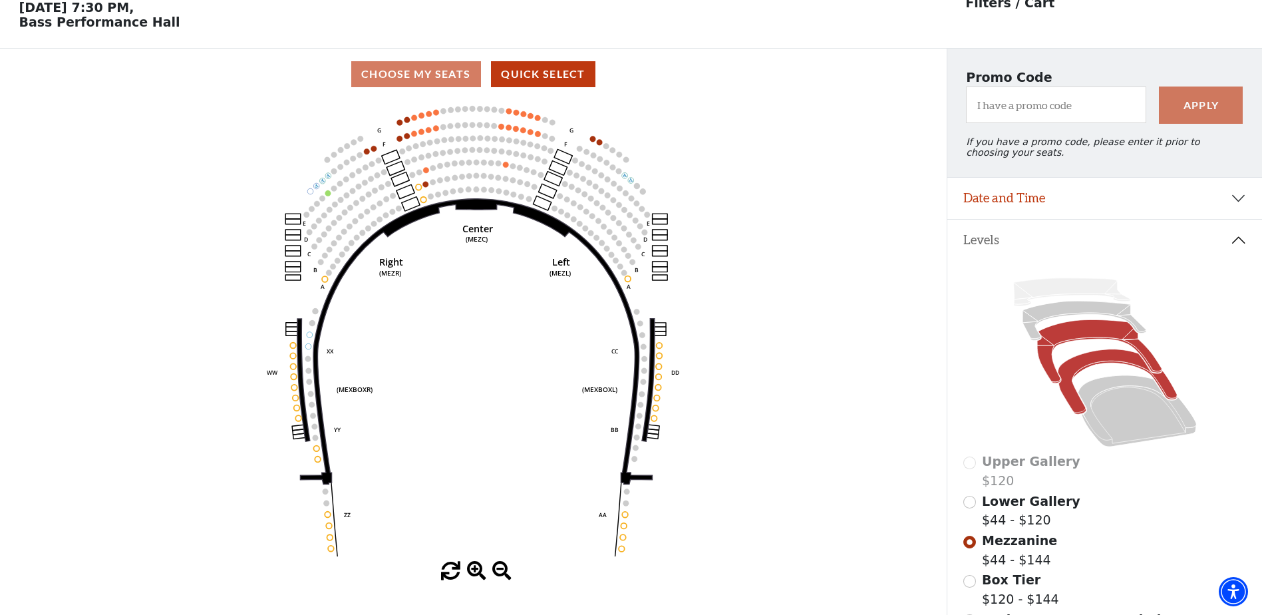
click at [1081, 378] on icon at bounding box center [1117, 381] width 119 height 65
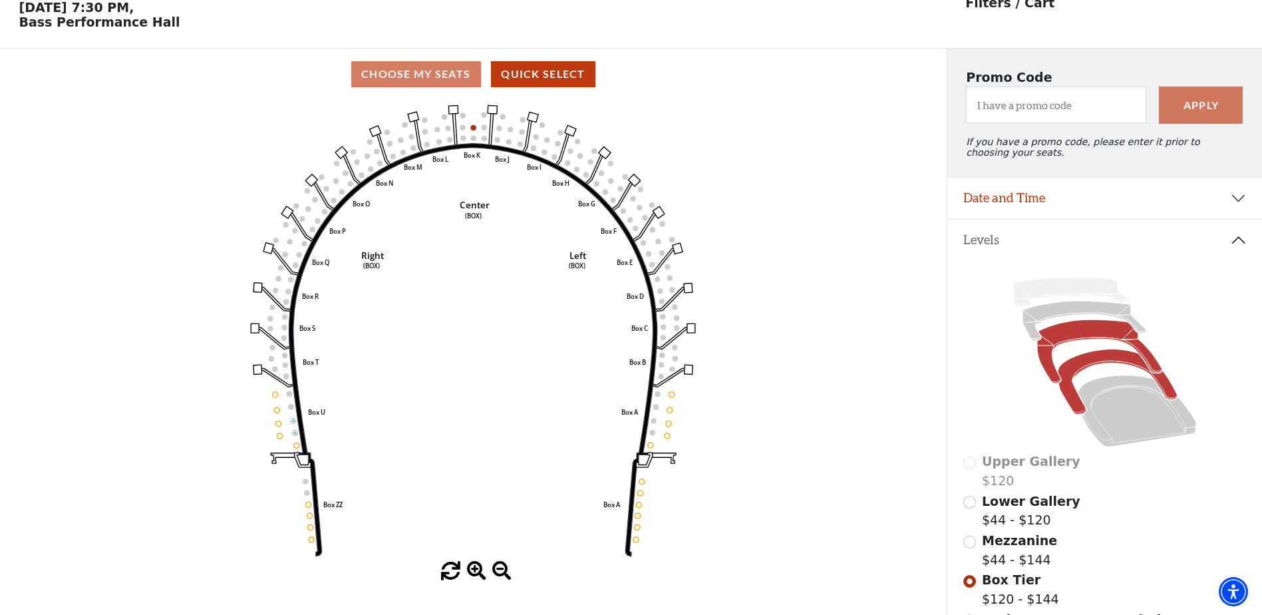
click at [1111, 343] on icon at bounding box center [1099, 351] width 124 height 63
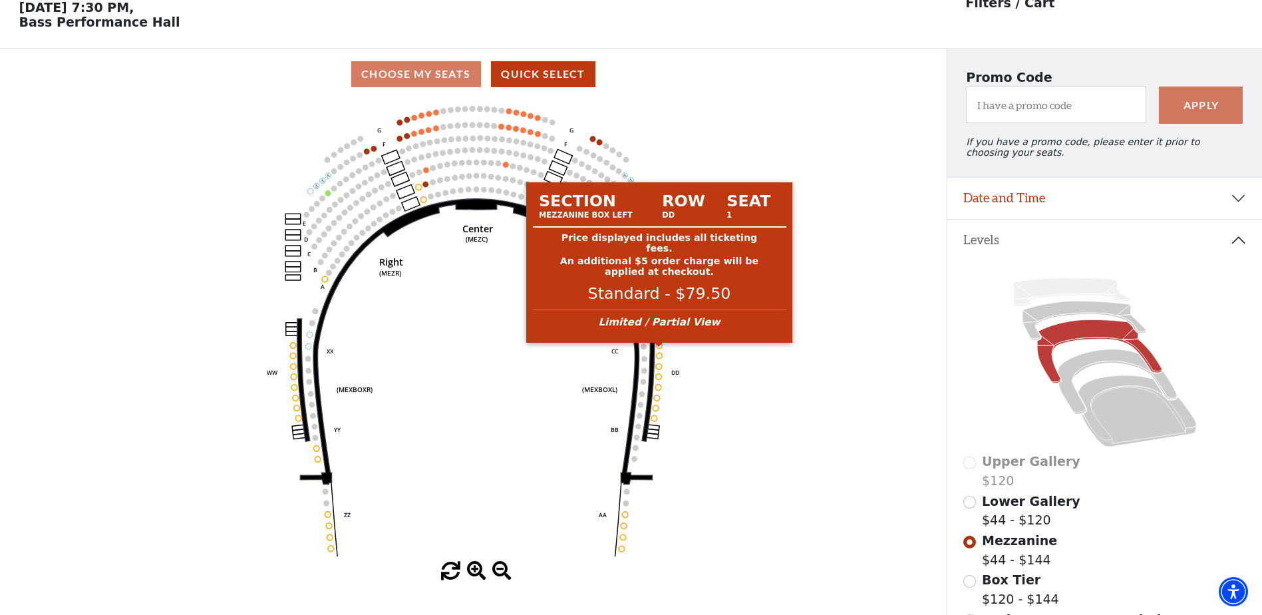
click at [661, 349] on circle at bounding box center [660, 346] width 6 height 6
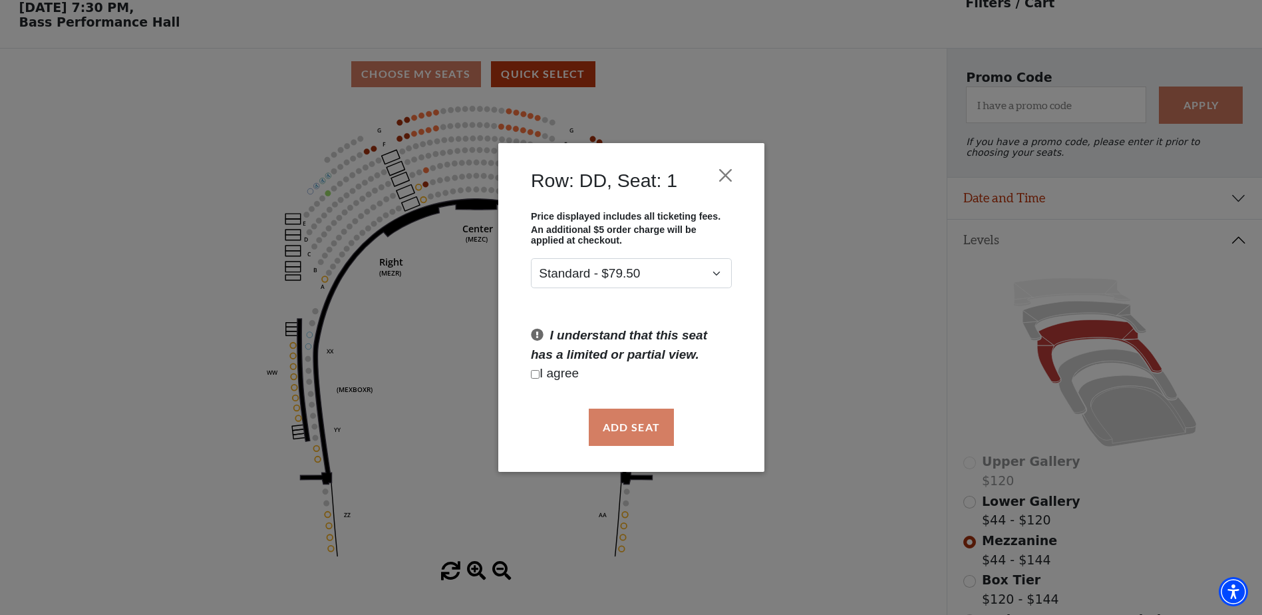
click at [535, 377] on input "Checkbox field" at bounding box center [535, 374] width 9 height 9
checkbox input "true"
click at [722, 176] on button "Close" at bounding box center [725, 174] width 25 height 25
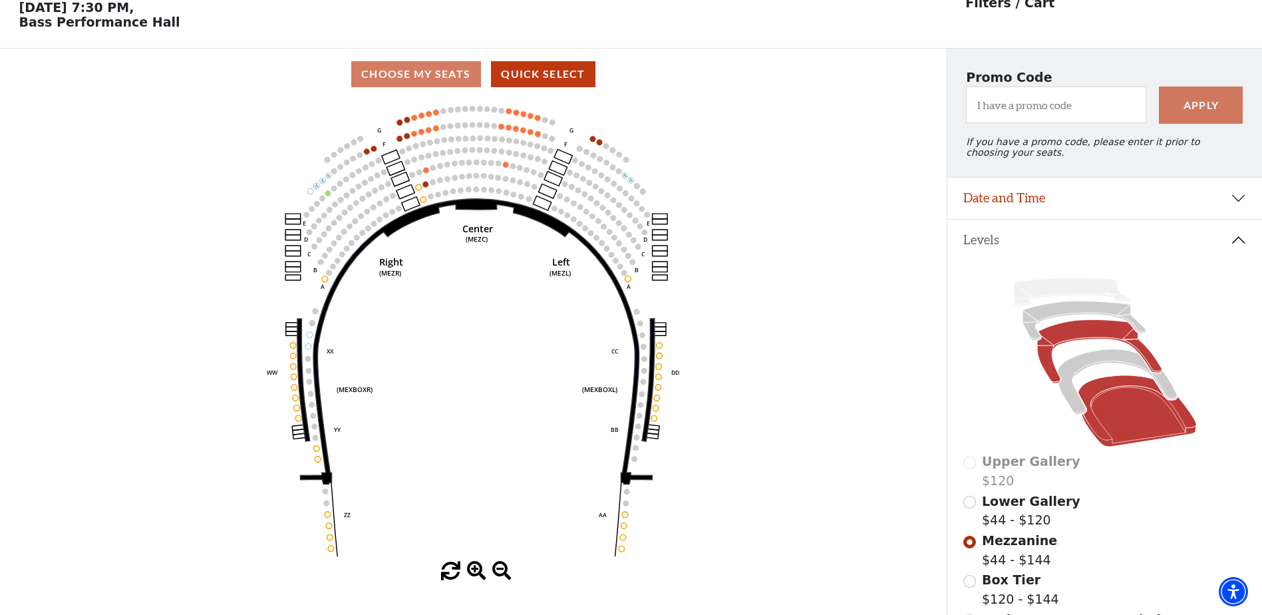
click at [1139, 400] on icon at bounding box center [1137, 410] width 118 height 71
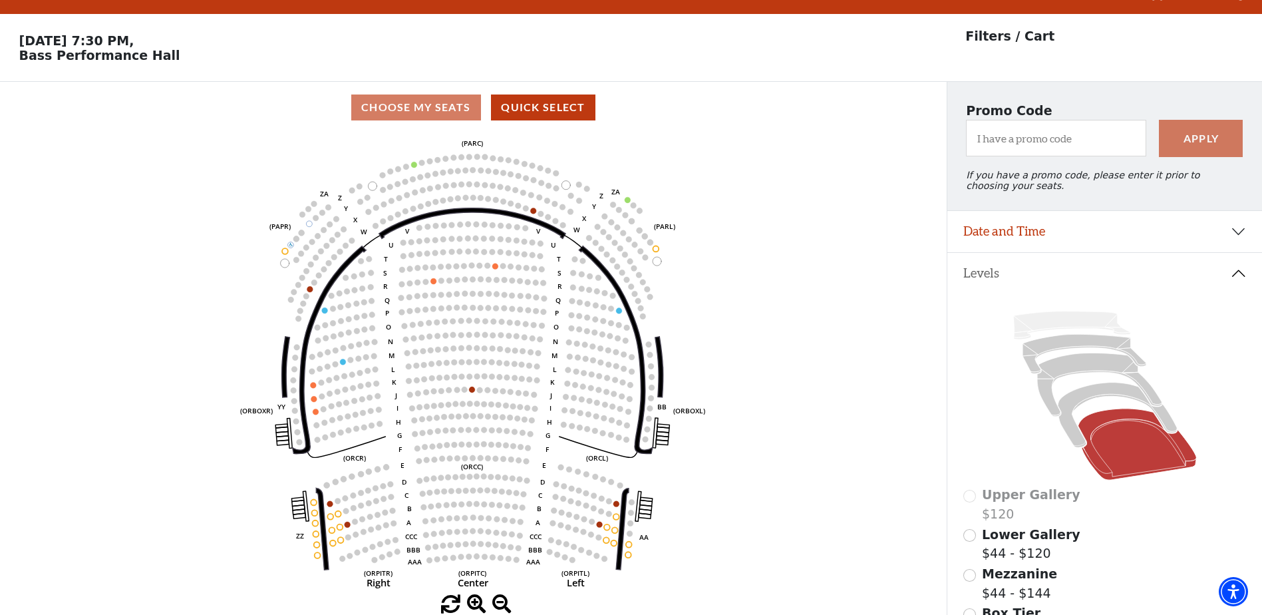
scroll to position [0, 0]
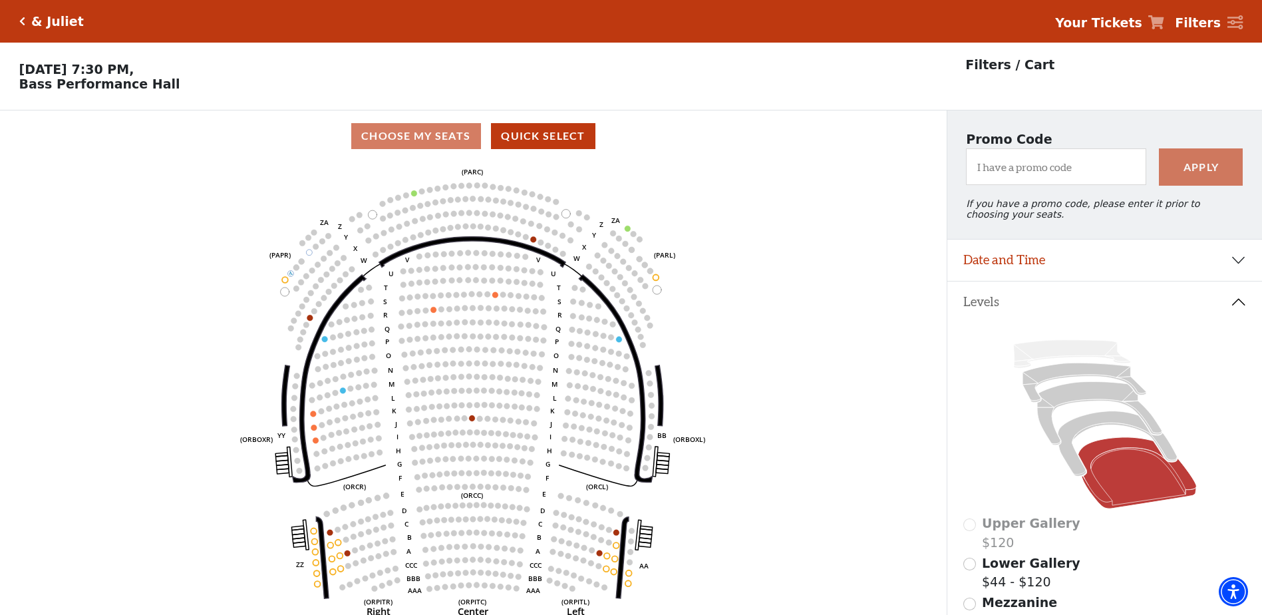
click at [61, 21] on h5 "& Juliet" at bounding box center [57, 21] width 53 height 15
click at [22, 21] on icon "Click here to go back to filters" at bounding box center [22, 21] width 6 height 9
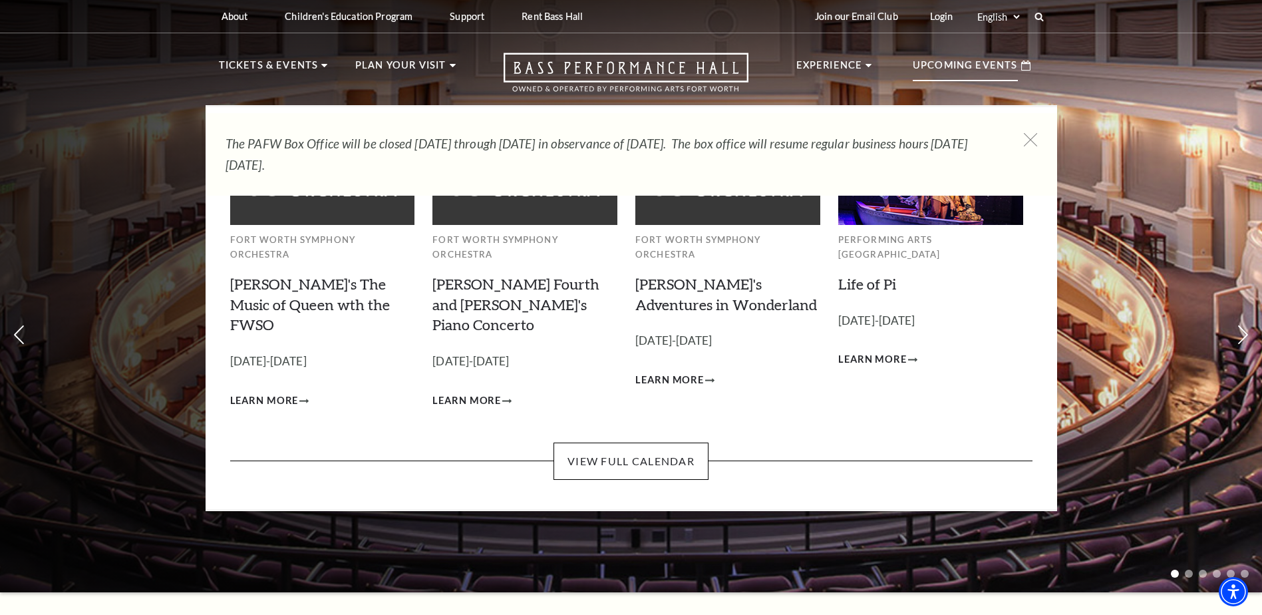
click at [955, 67] on p "Upcoming Events" at bounding box center [965, 69] width 105 height 24
click at [676, 443] on link "View Full Calendar" at bounding box center [631, 461] width 155 height 37
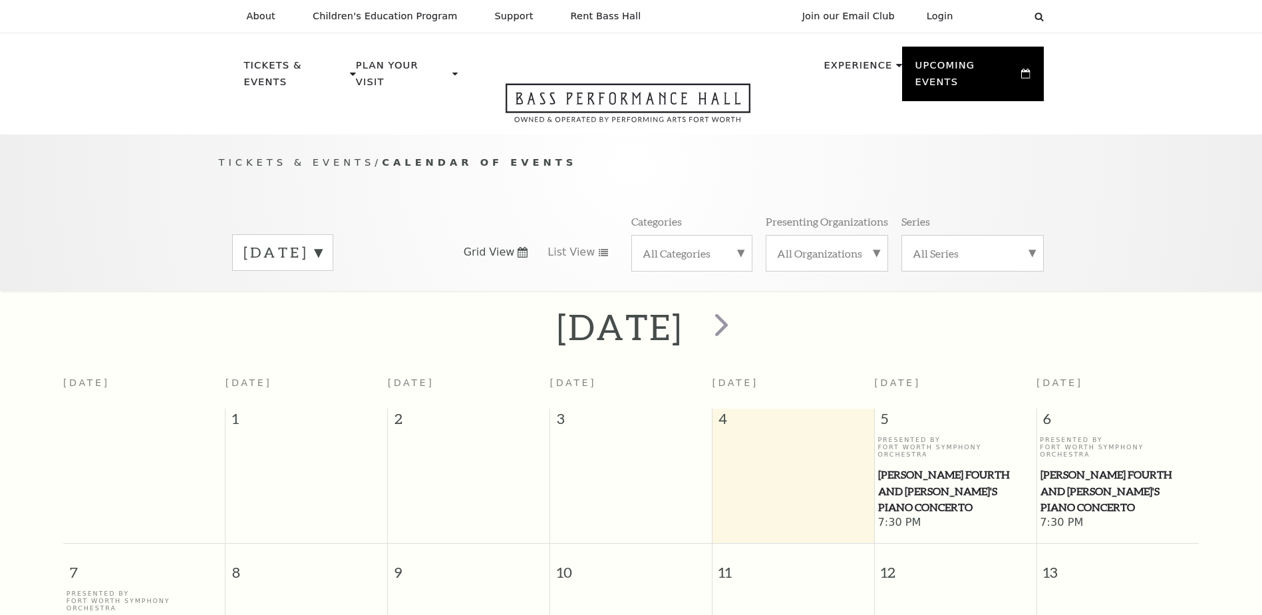
scroll to position [118, 0]
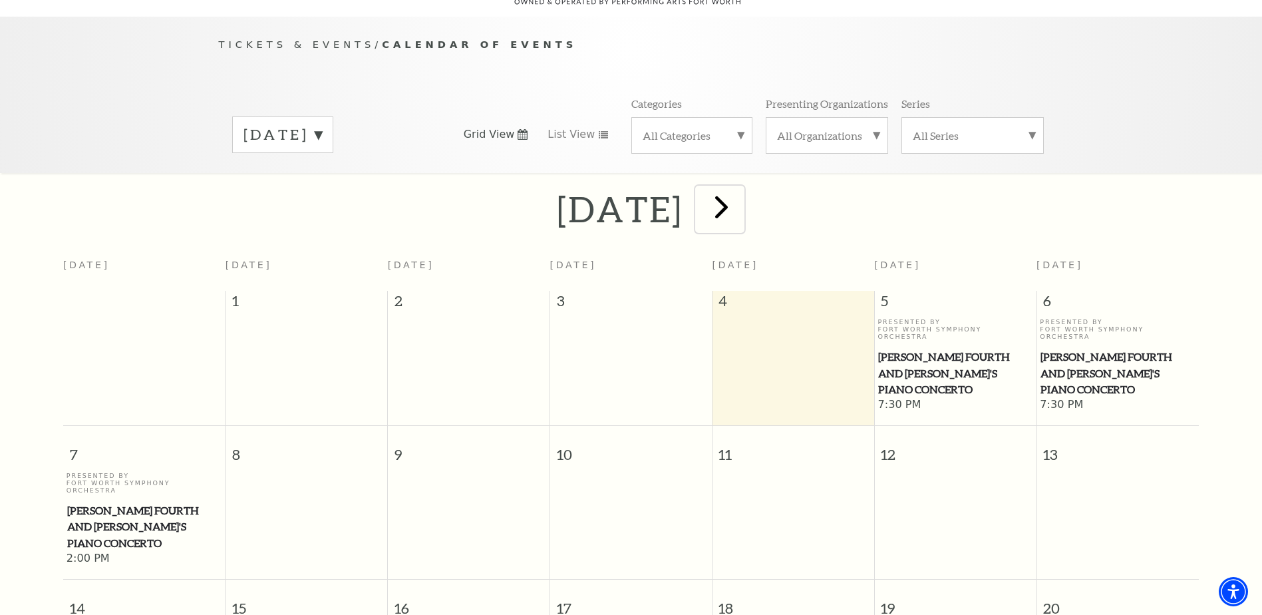
click at [741, 199] on span "next" at bounding box center [722, 207] width 38 height 38
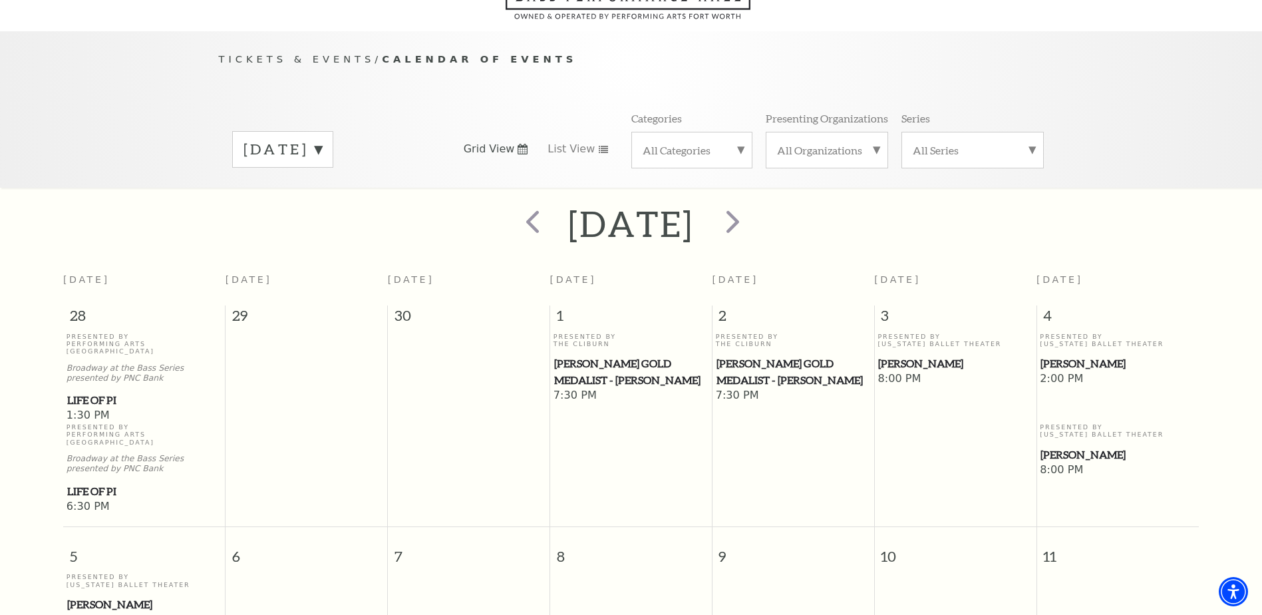
scroll to position [51, 0]
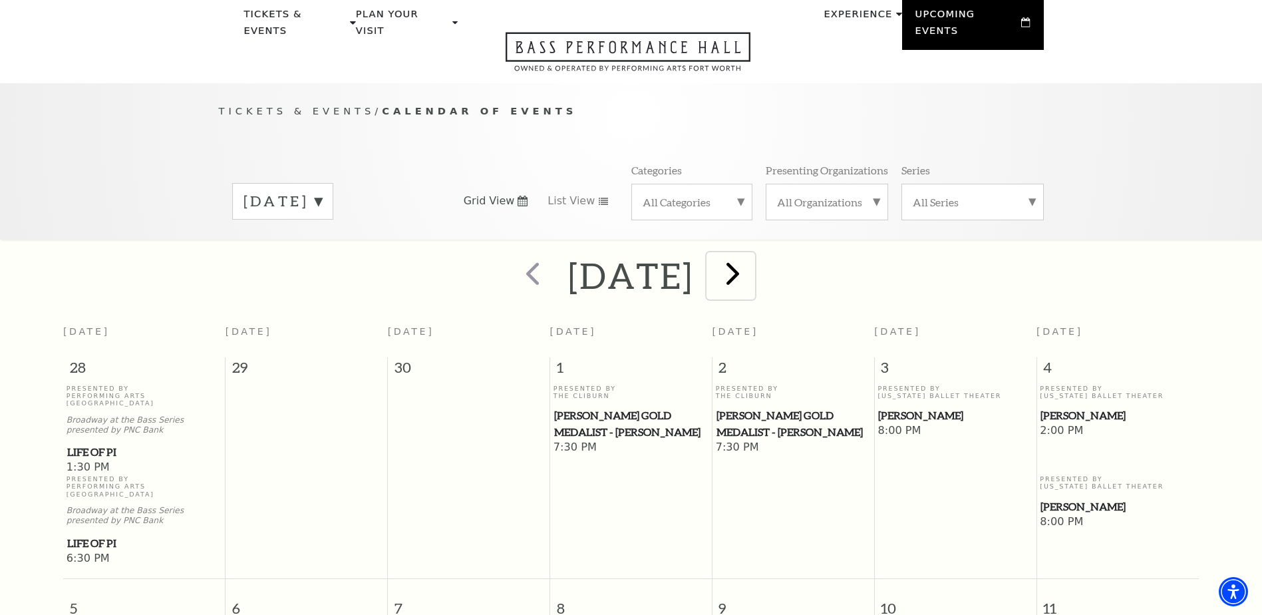
click at [752, 264] on span "next" at bounding box center [733, 273] width 38 height 38
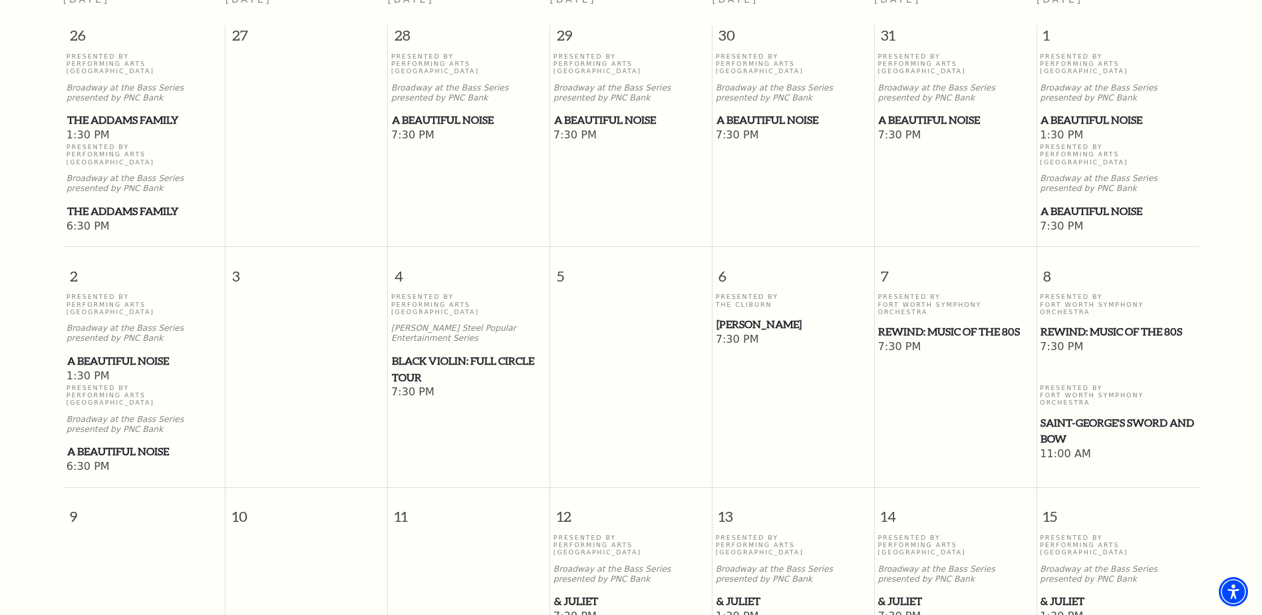
scroll to position [251, 0]
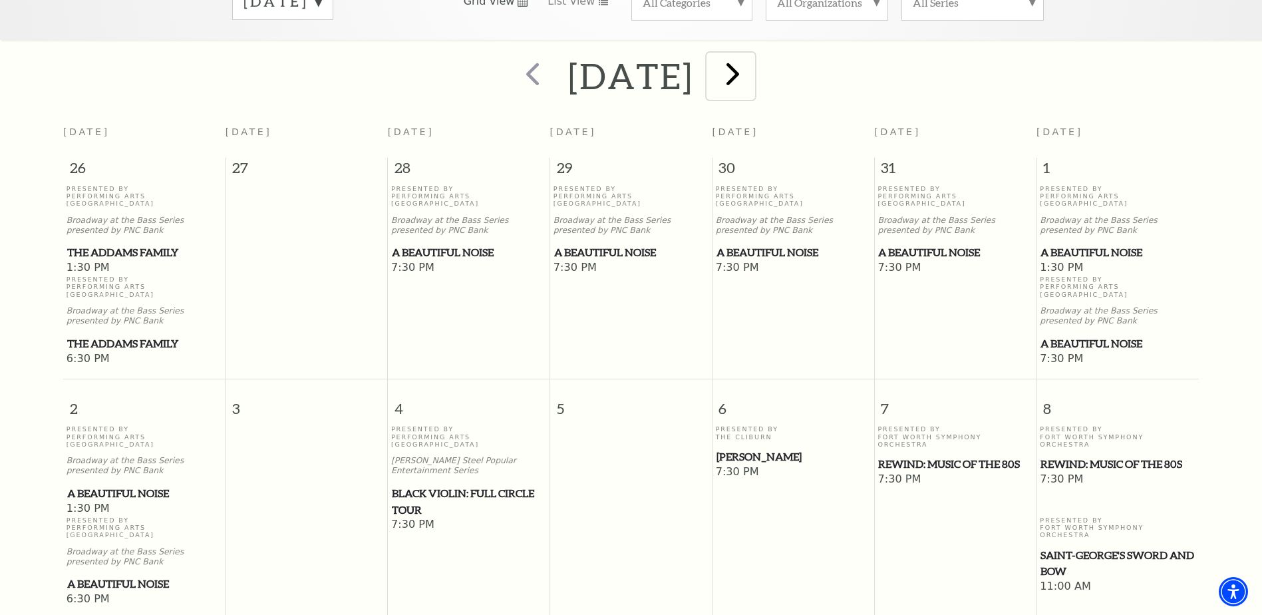
click at [752, 55] on span "next" at bounding box center [733, 74] width 38 height 38
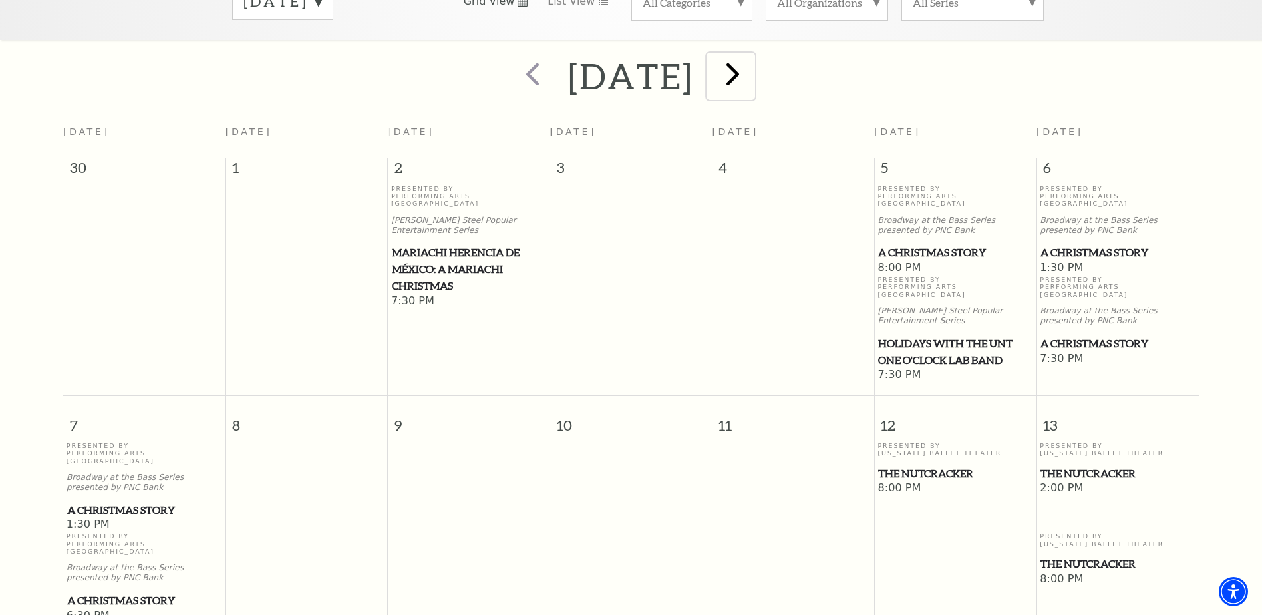
click at [752, 65] on span "next" at bounding box center [733, 74] width 38 height 38
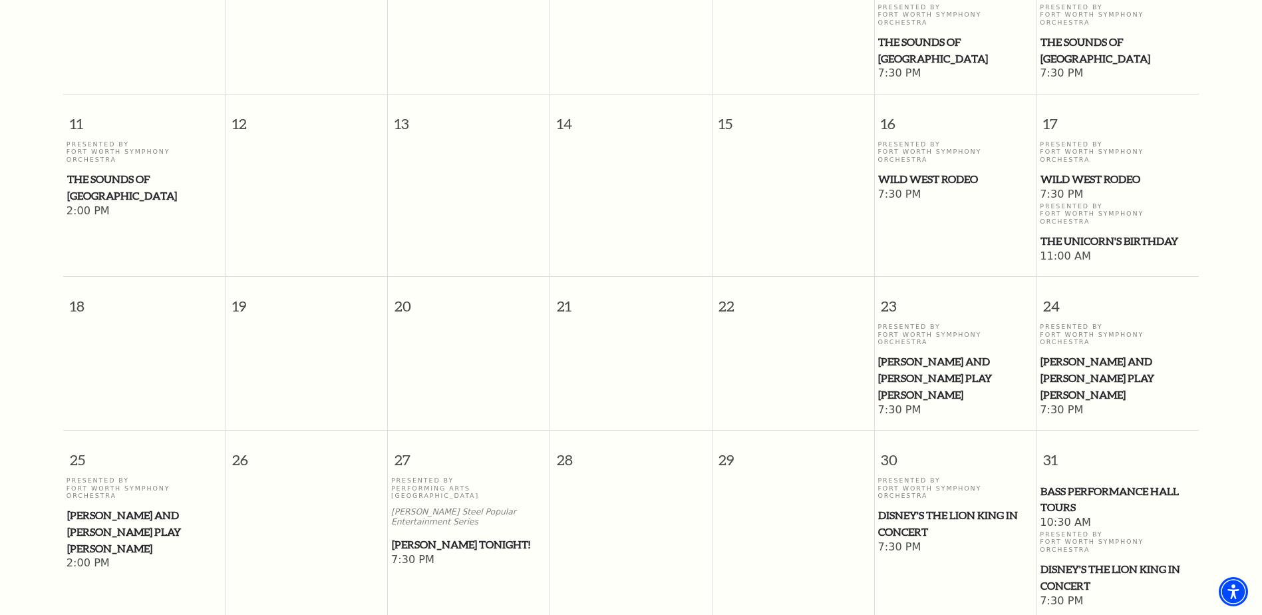
scroll to position [717, 0]
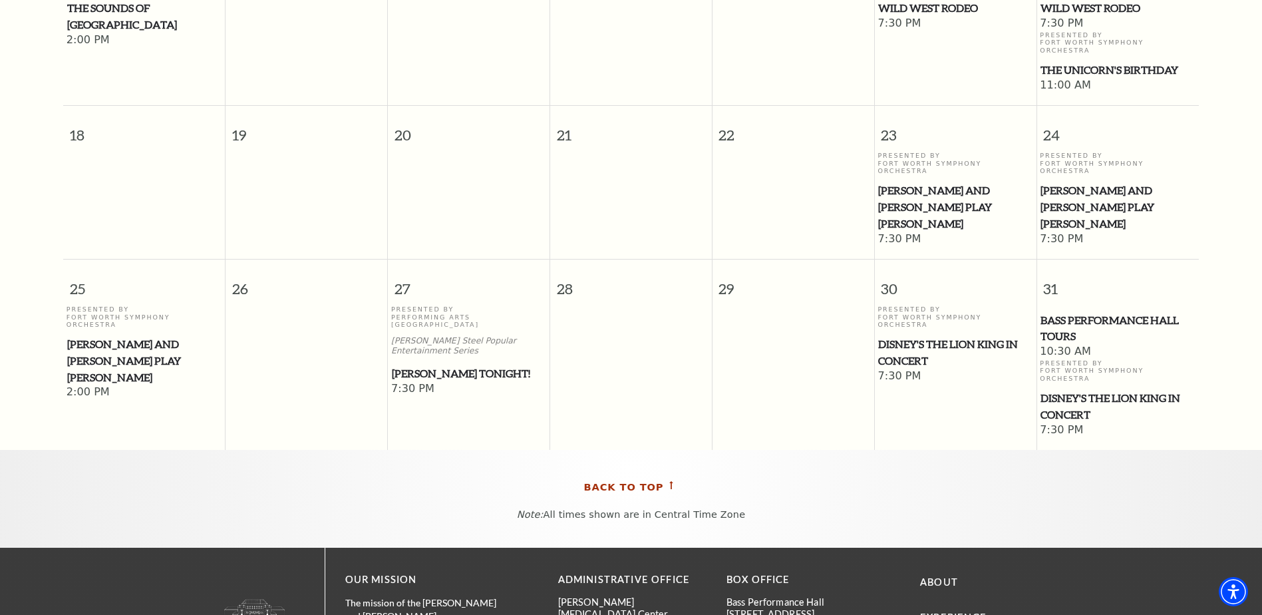
click at [636, 479] on span "Back To Top" at bounding box center [624, 487] width 80 height 17
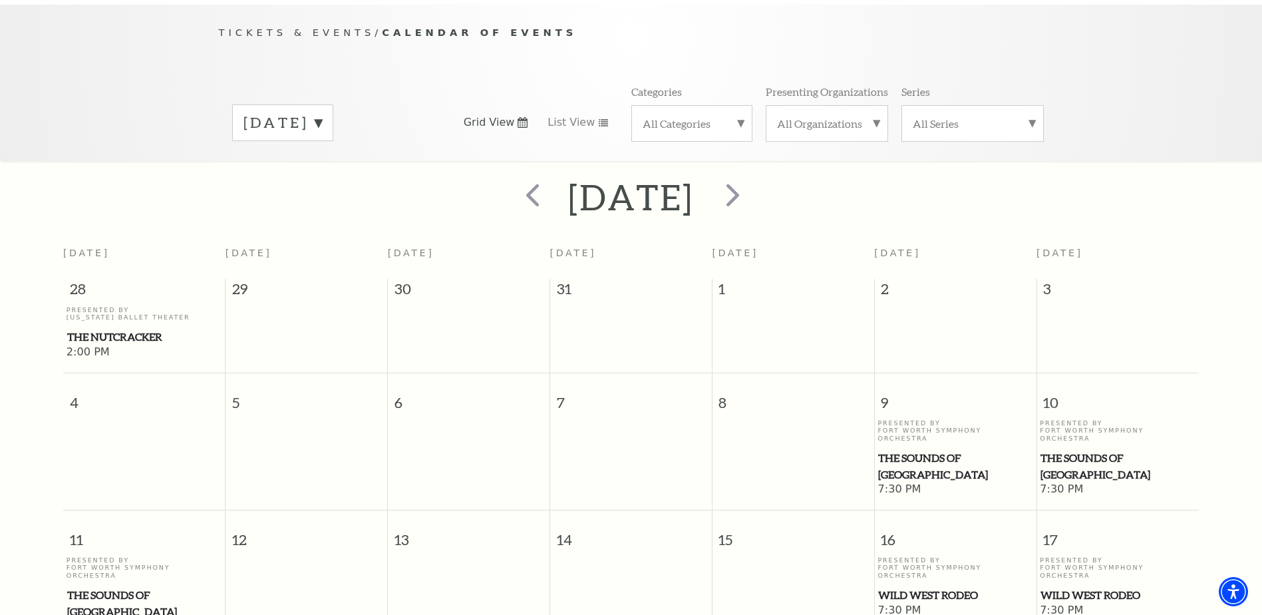
scroll to position [118, 0]
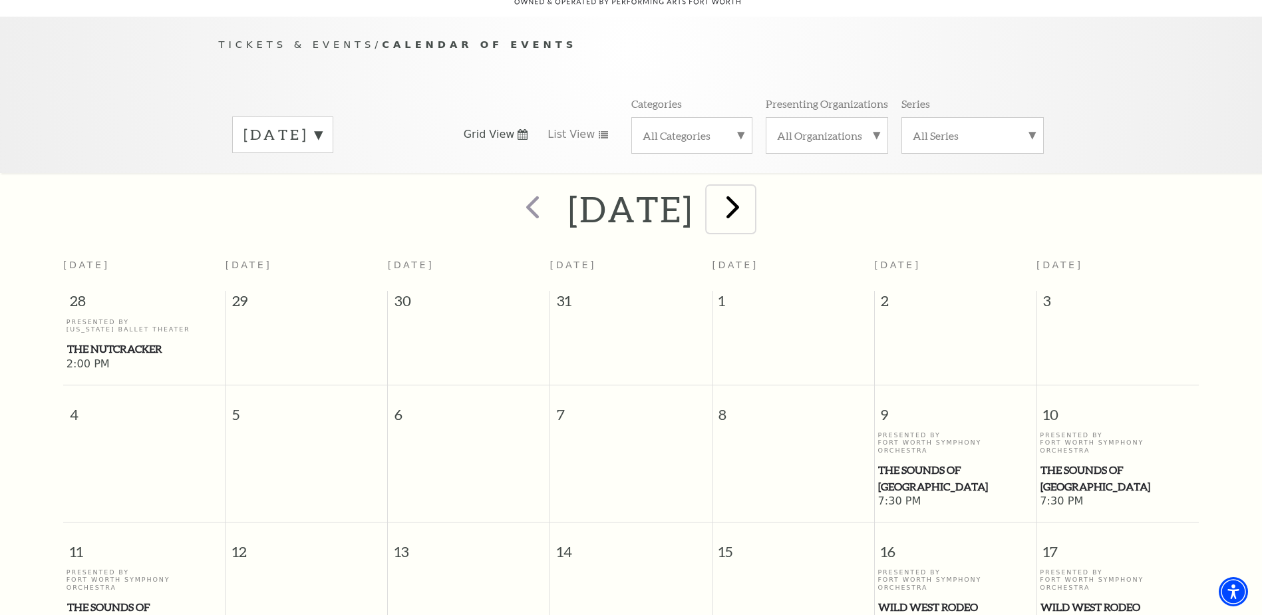
click at [752, 189] on span "next" at bounding box center [733, 207] width 38 height 38
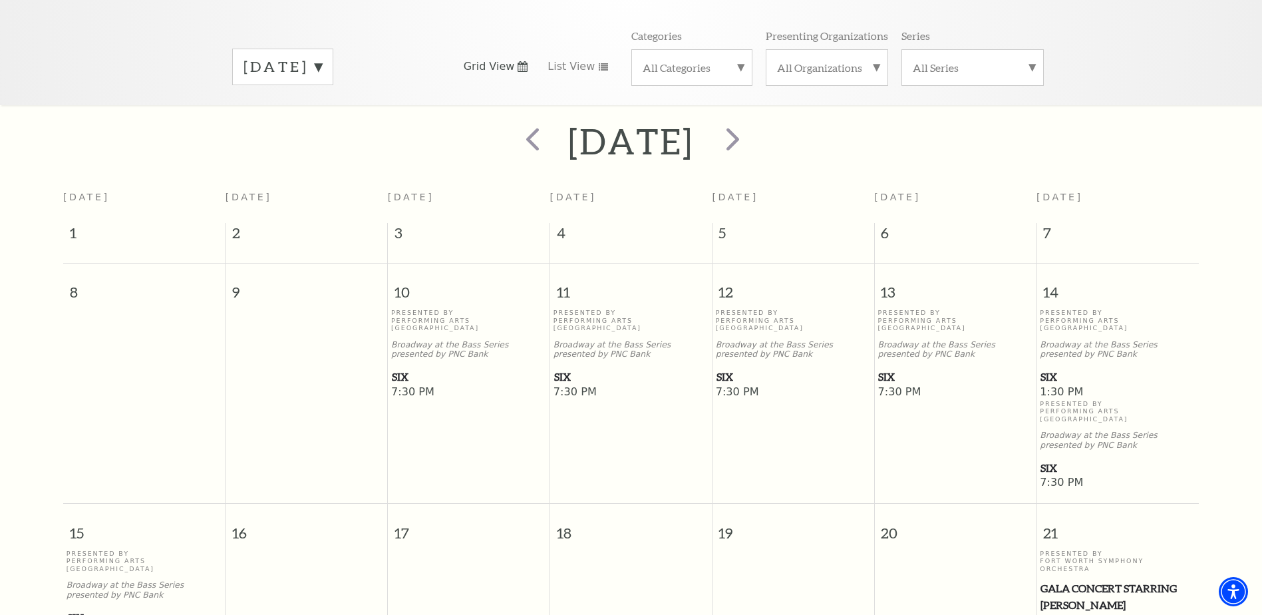
scroll to position [133, 0]
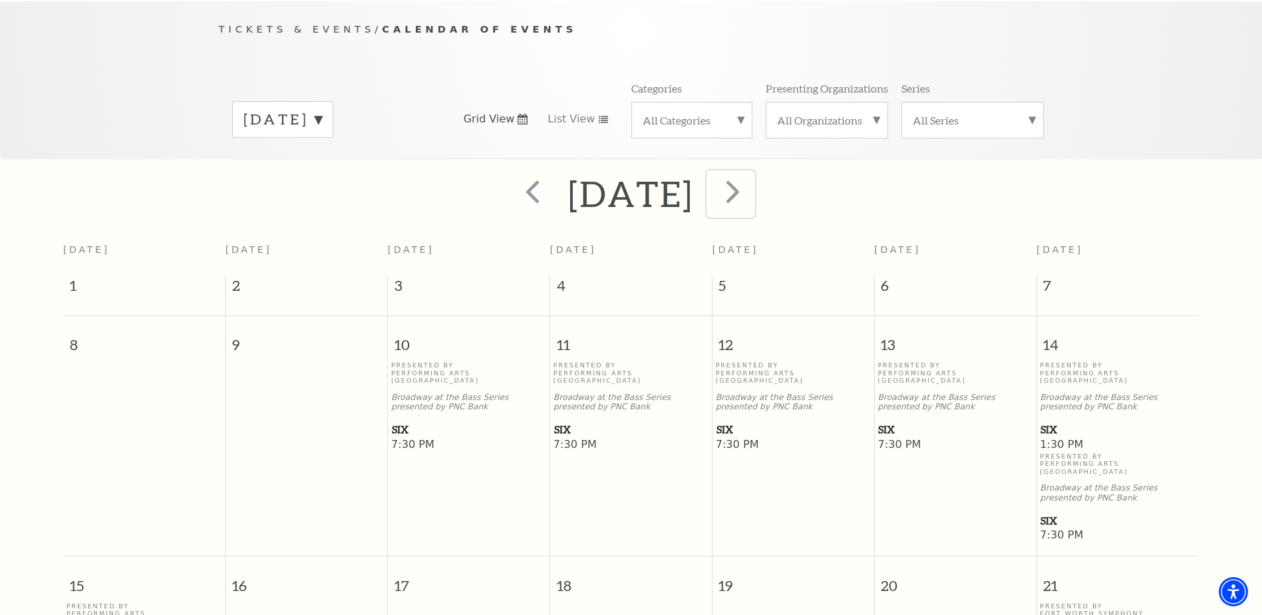
click at [752, 182] on span "next" at bounding box center [733, 191] width 38 height 38
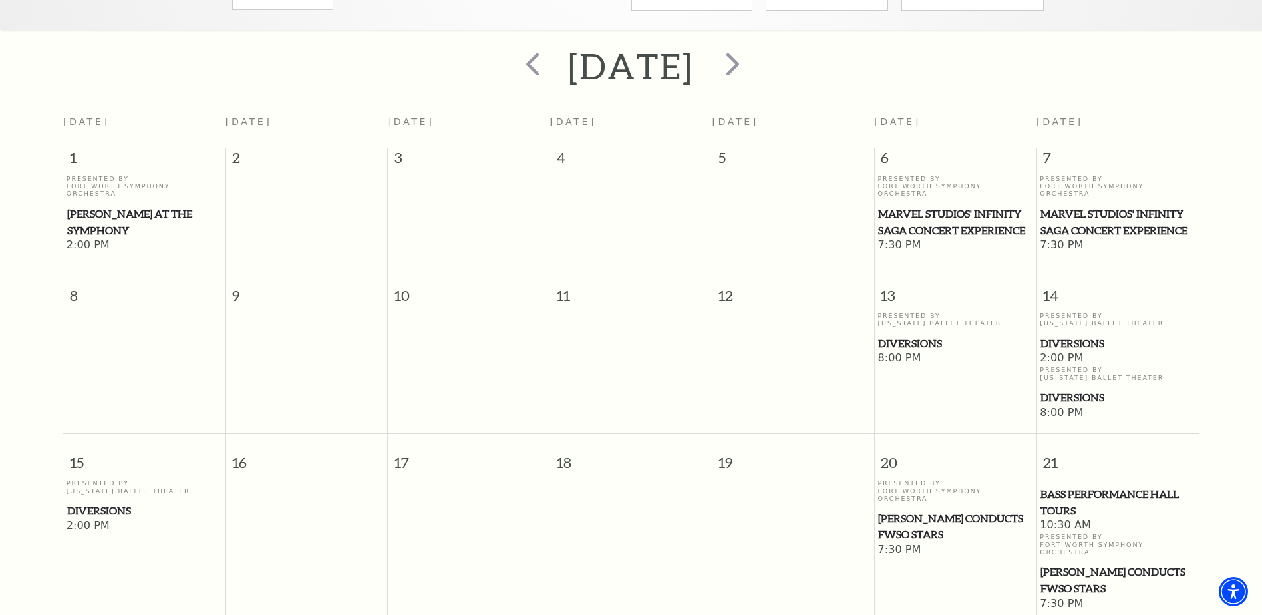
scroll to position [51, 0]
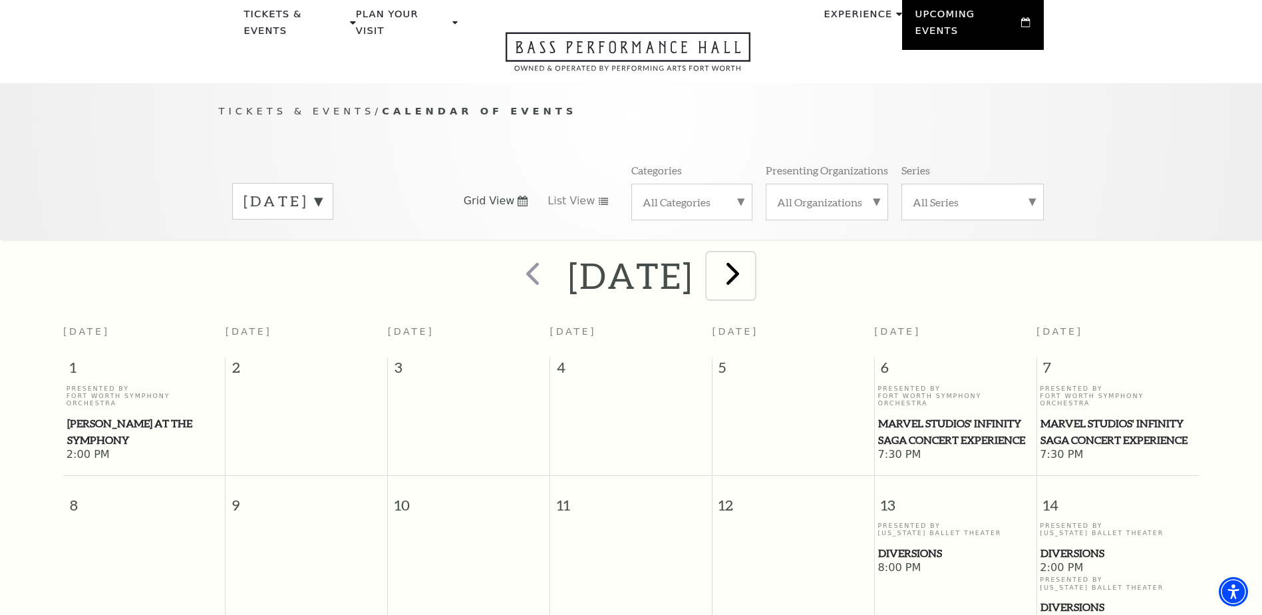
click at [752, 262] on span "next" at bounding box center [733, 273] width 38 height 38
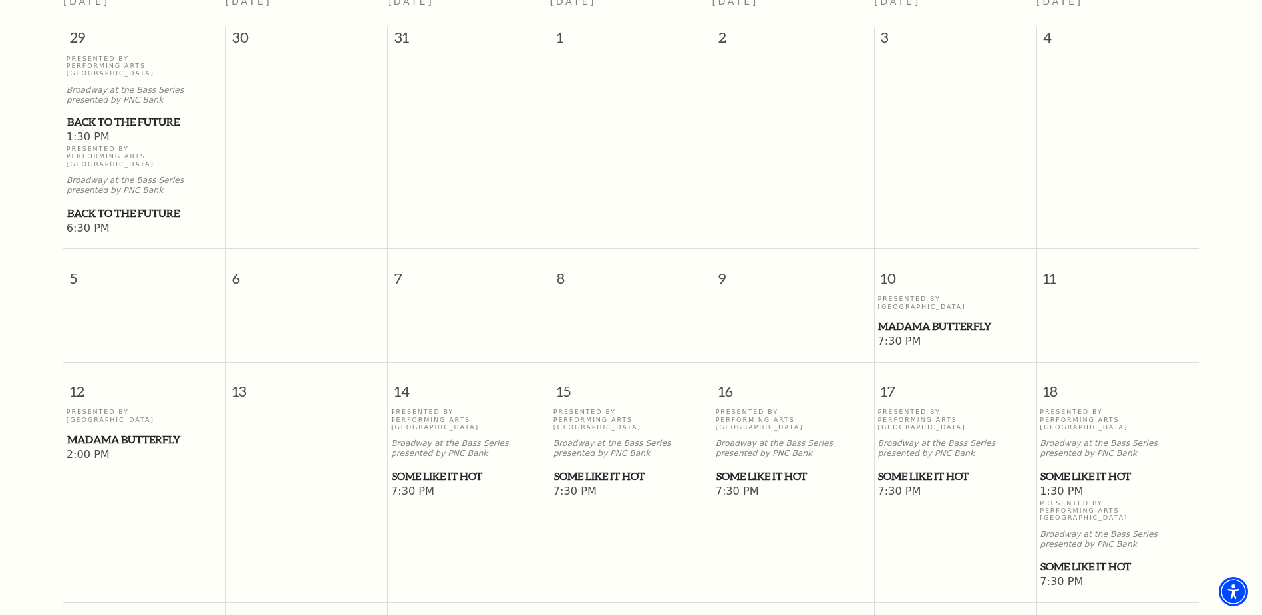
scroll to position [384, 0]
click at [929, 465] on span "Some Like It Hot" at bounding box center [955, 473] width 154 height 17
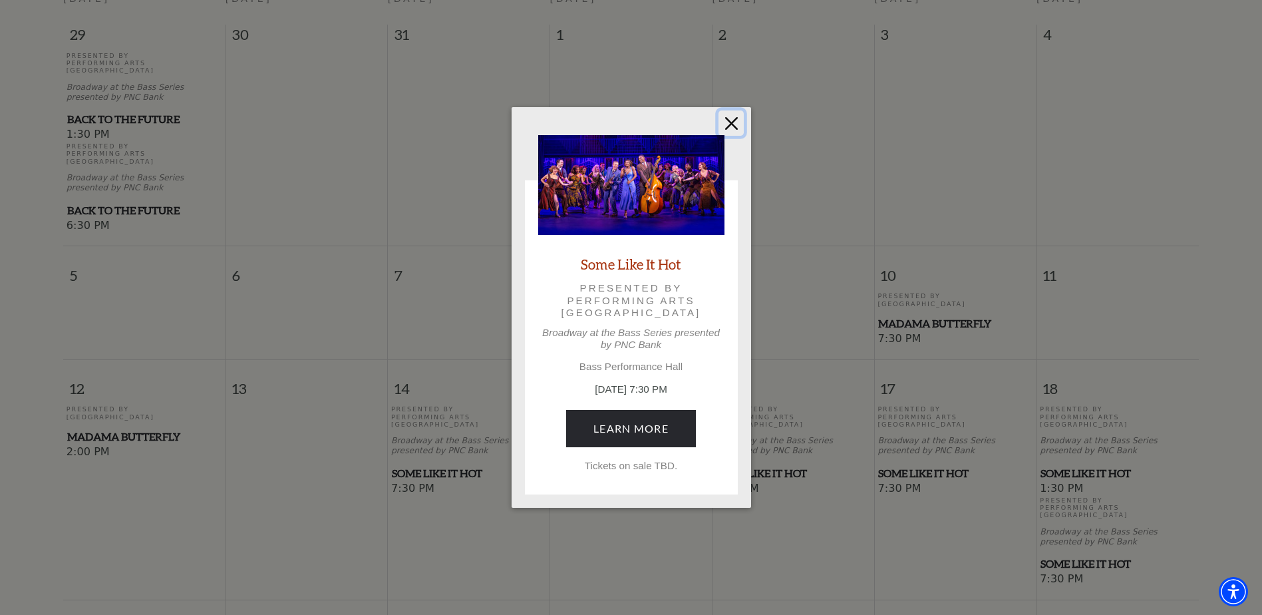
click at [727, 122] on button "Close" at bounding box center [731, 122] width 25 height 25
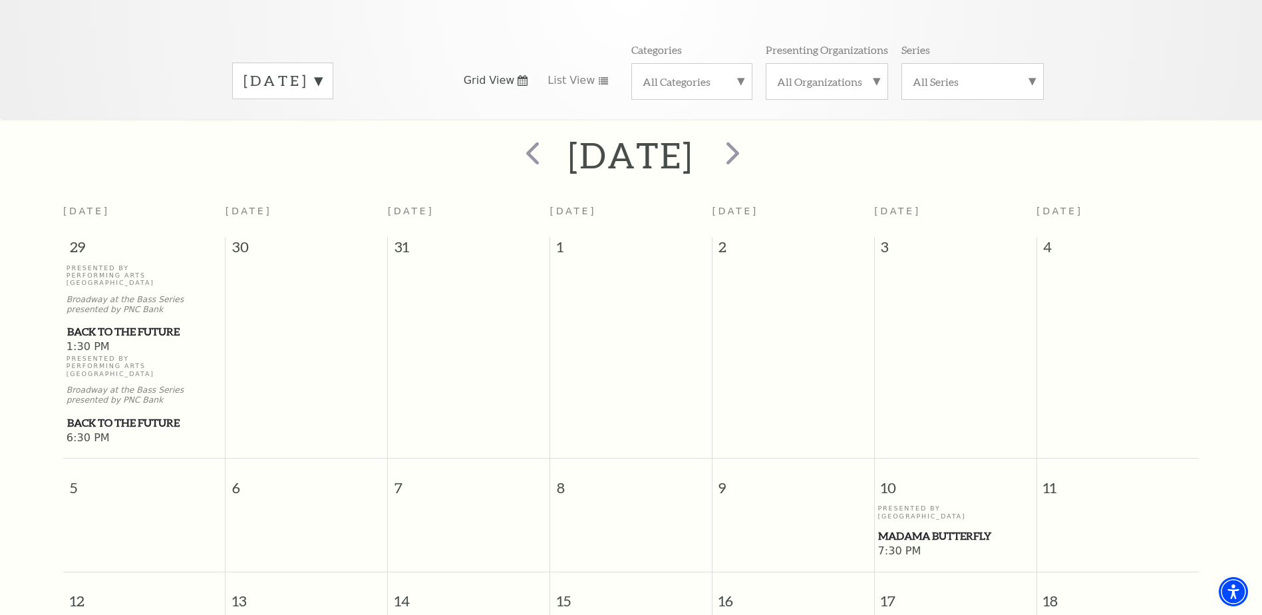
scroll to position [51, 0]
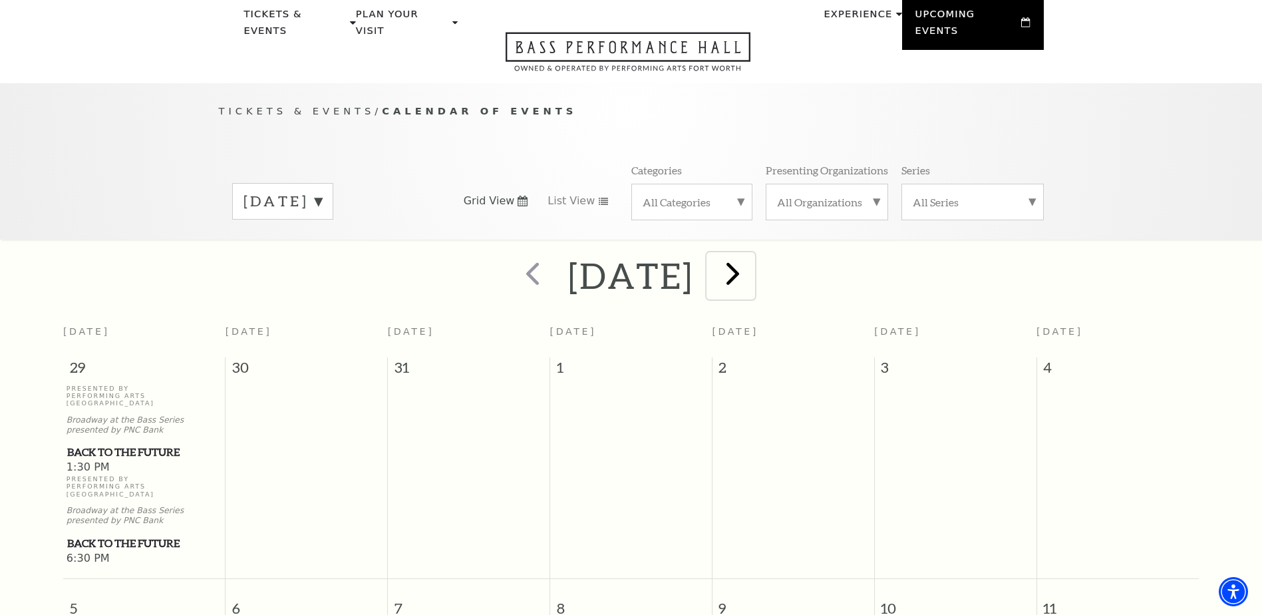
click at [752, 257] on span "next" at bounding box center [733, 273] width 38 height 38
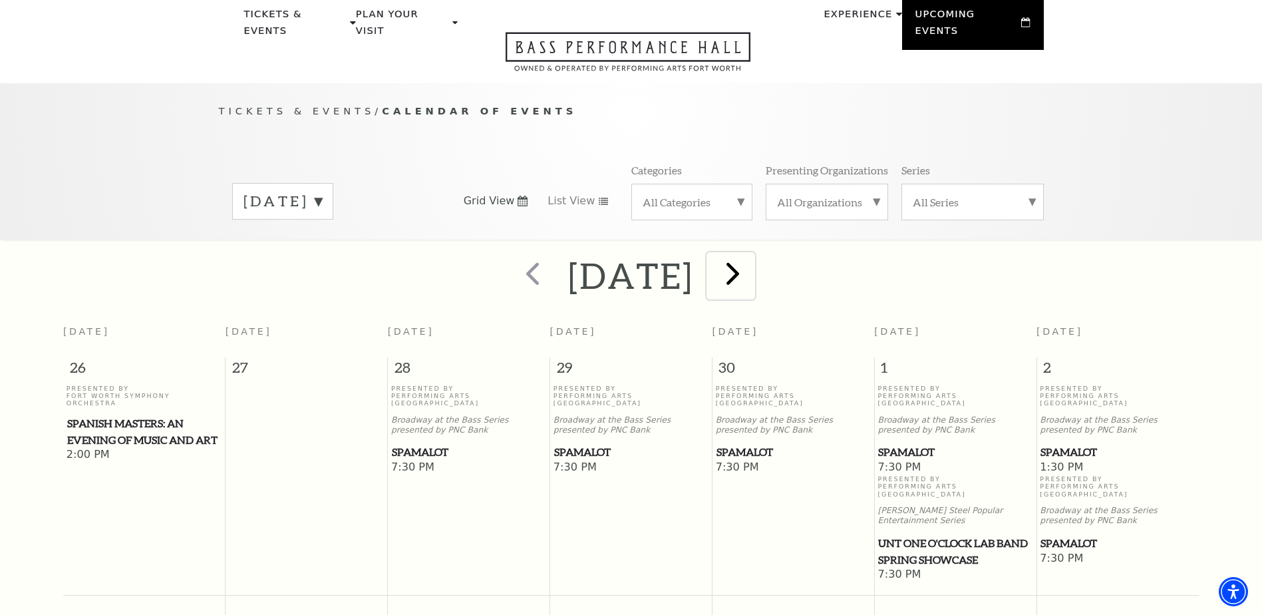
click at [752, 266] on span "next" at bounding box center [733, 273] width 38 height 38
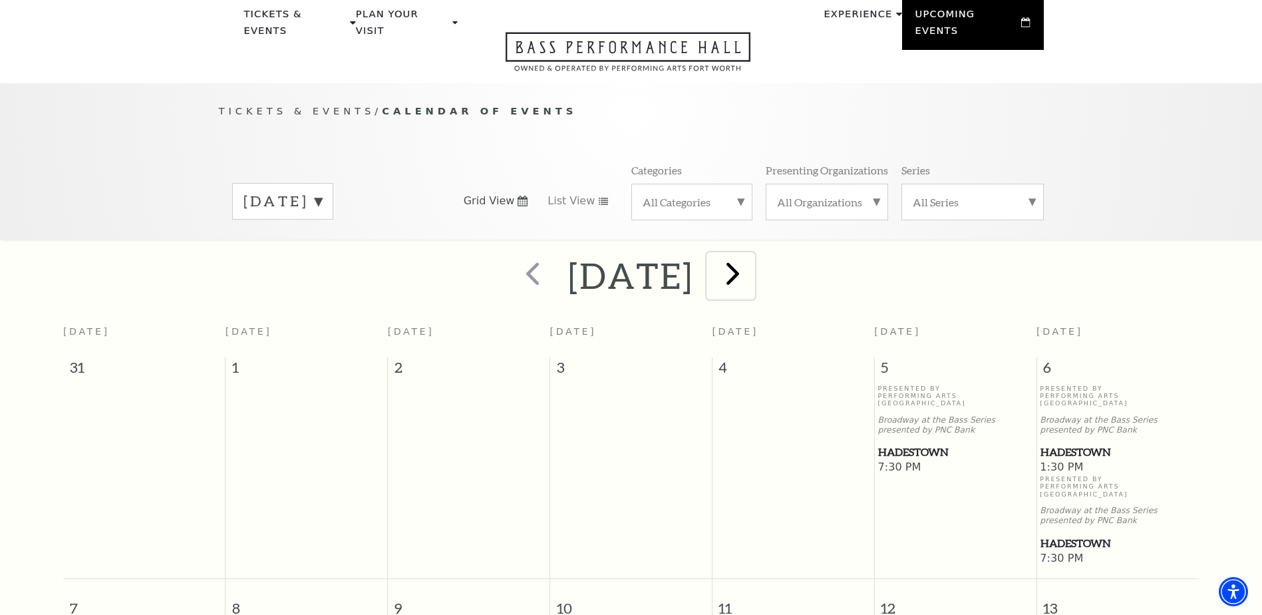
click at [752, 256] on span "next" at bounding box center [733, 273] width 38 height 38
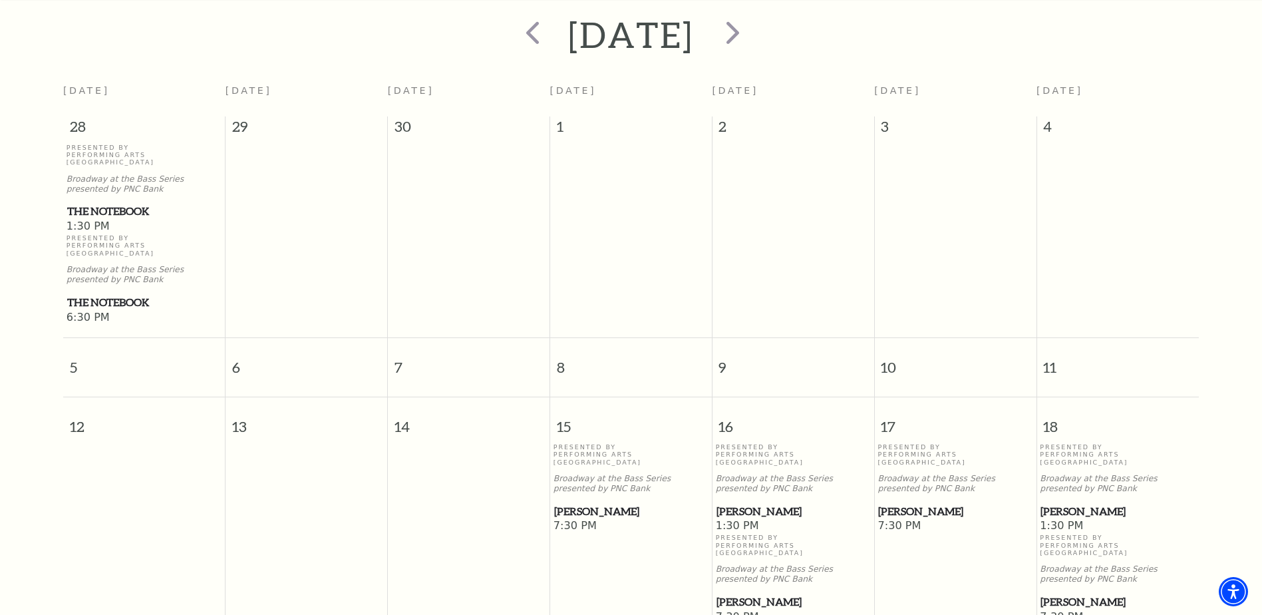
scroll to position [184, 0]
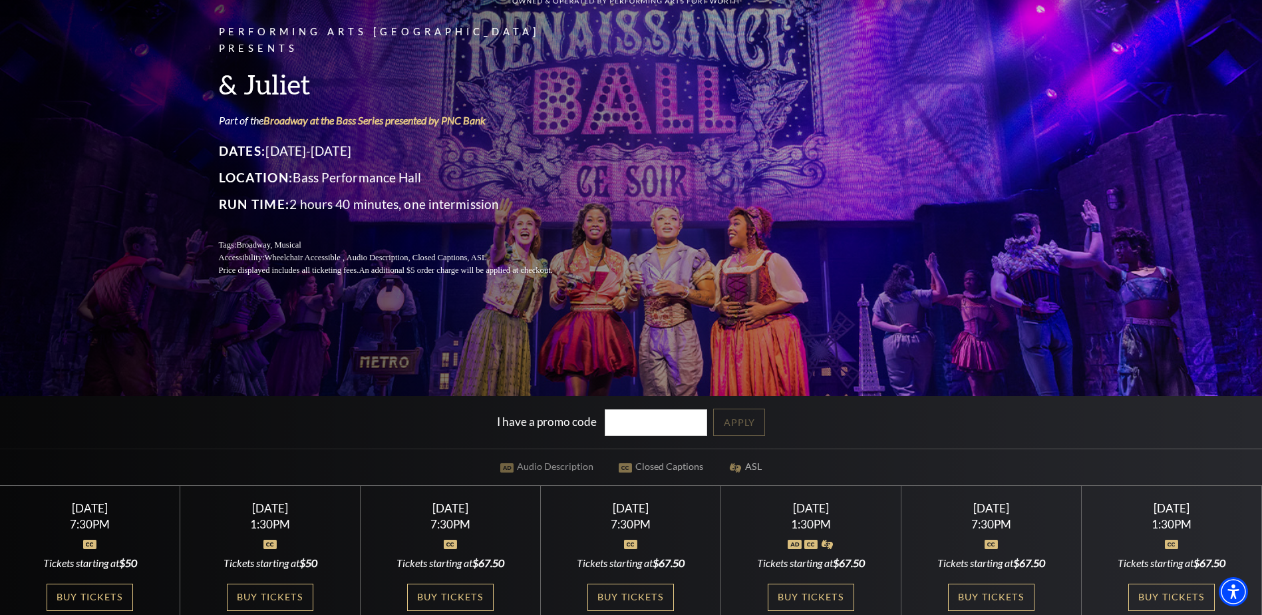
scroll to position [200, 0]
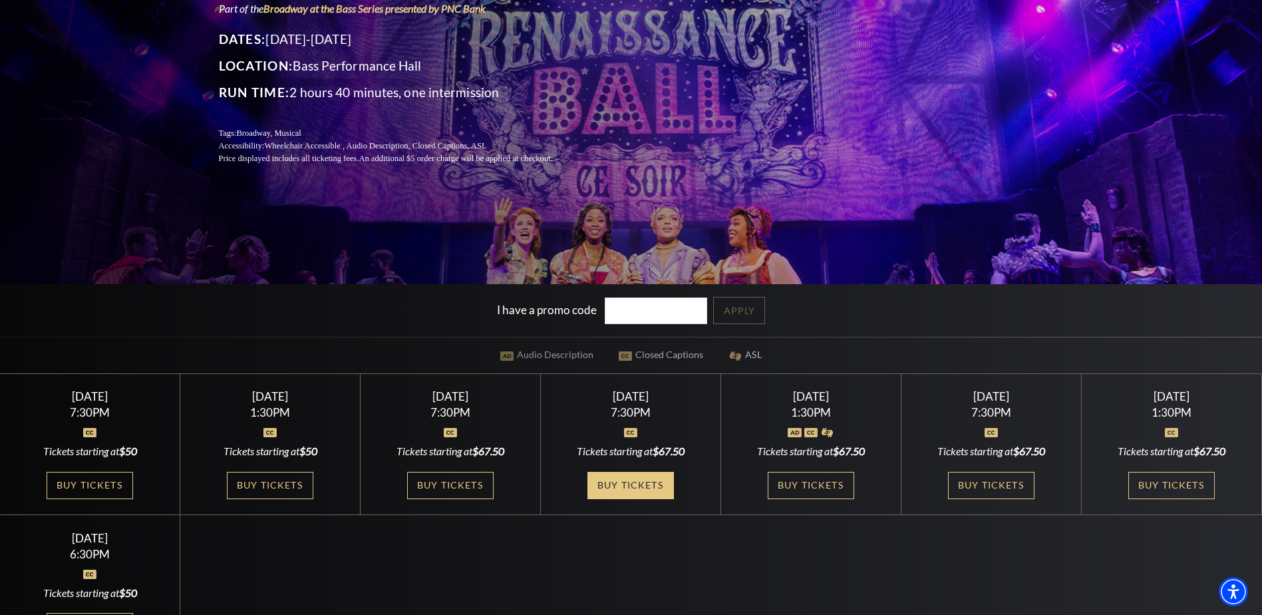
click at [659, 481] on link "Buy Tickets" at bounding box center [631, 485] width 87 height 27
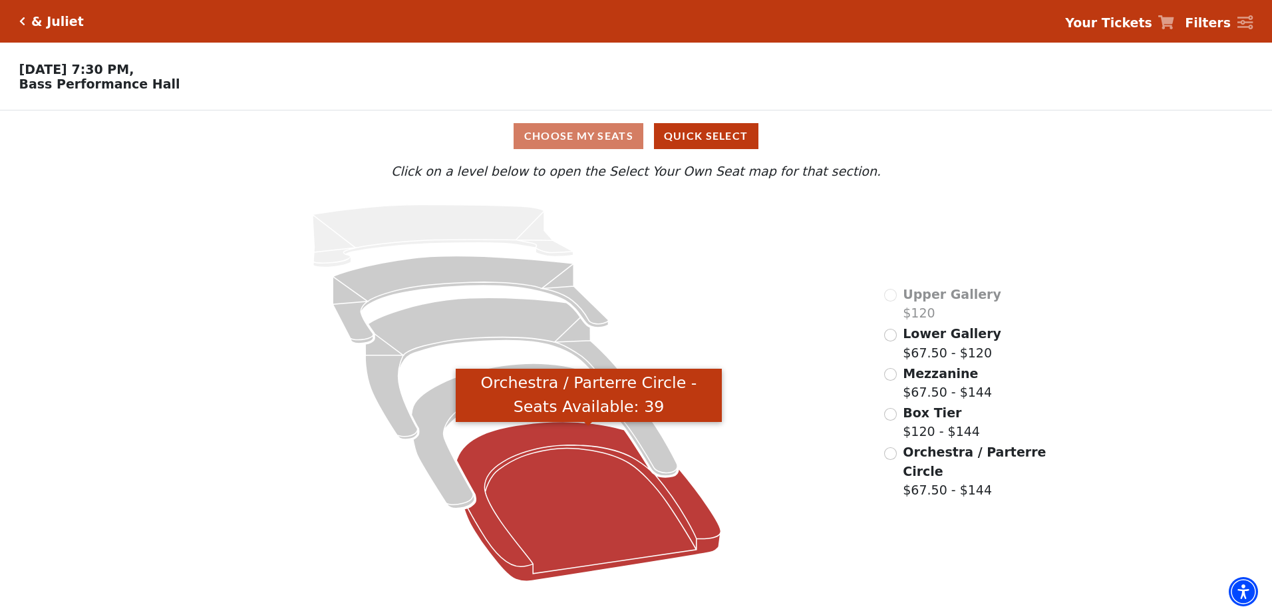
click at [632, 547] on icon "Orchestra / Parterre Circle - Seats Available: 39" at bounding box center [588, 502] width 264 height 160
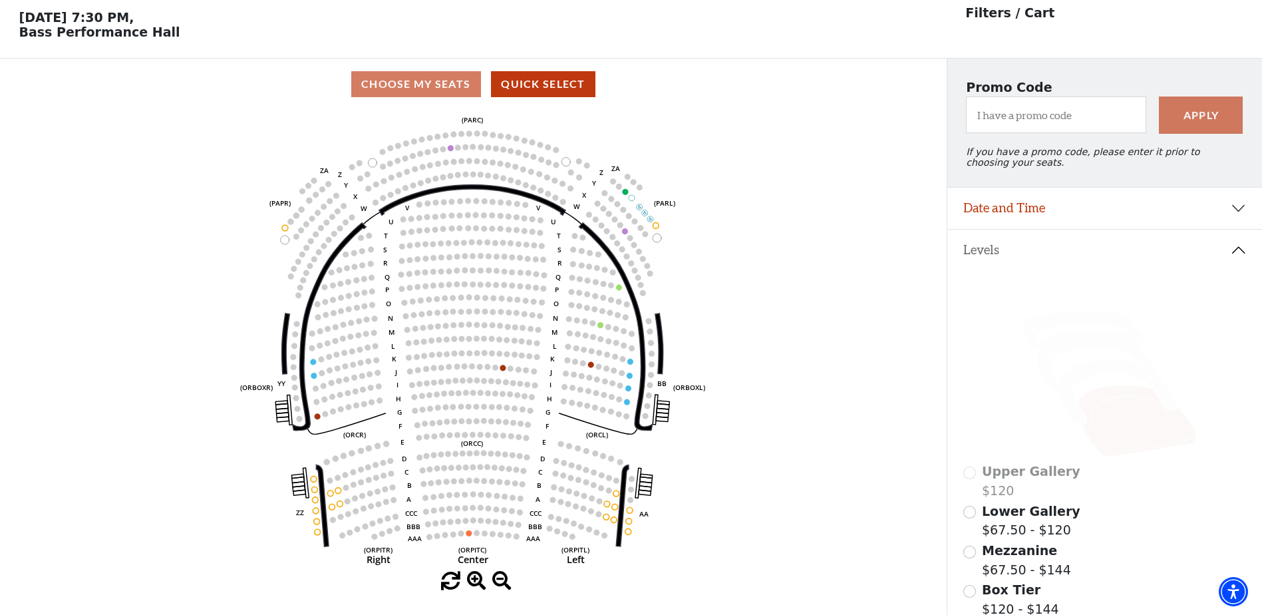
scroll to position [62, 0]
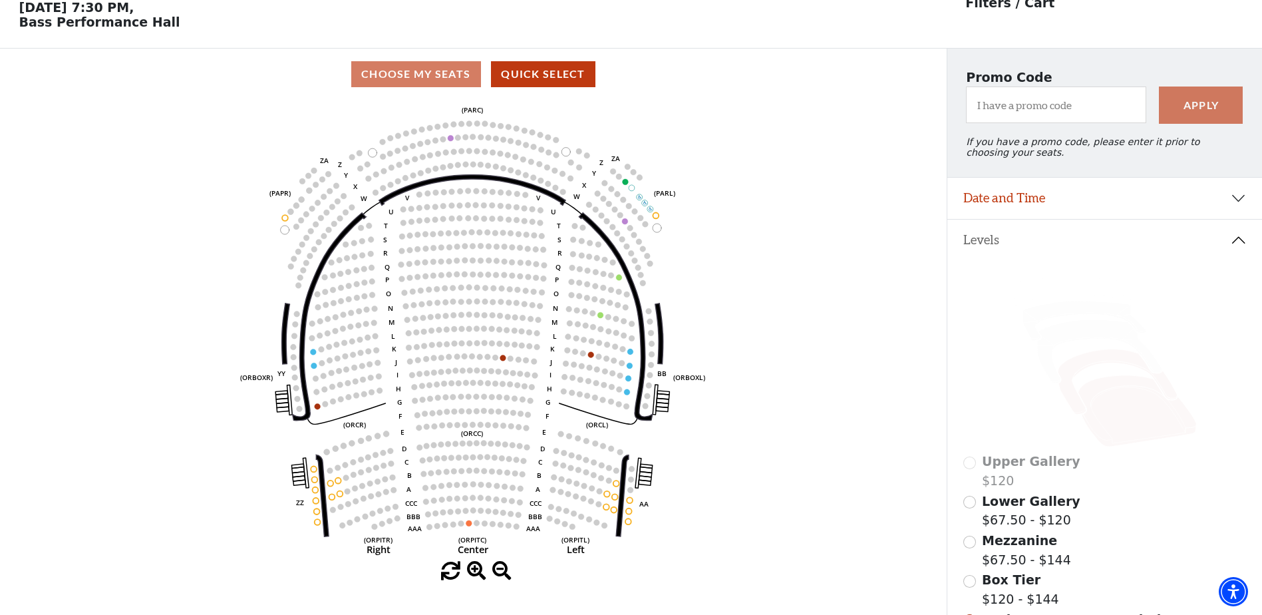
click at [1117, 370] on icon at bounding box center [1117, 381] width 119 height 65
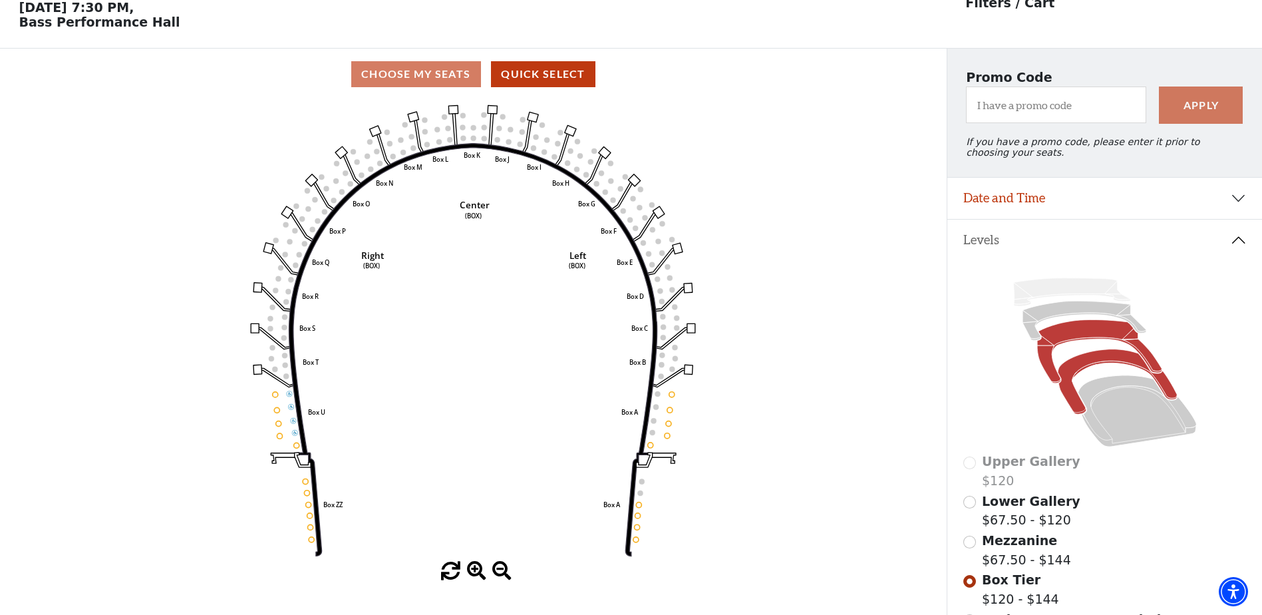
click at [1088, 337] on icon at bounding box center [1099, 351] width 124 height 63
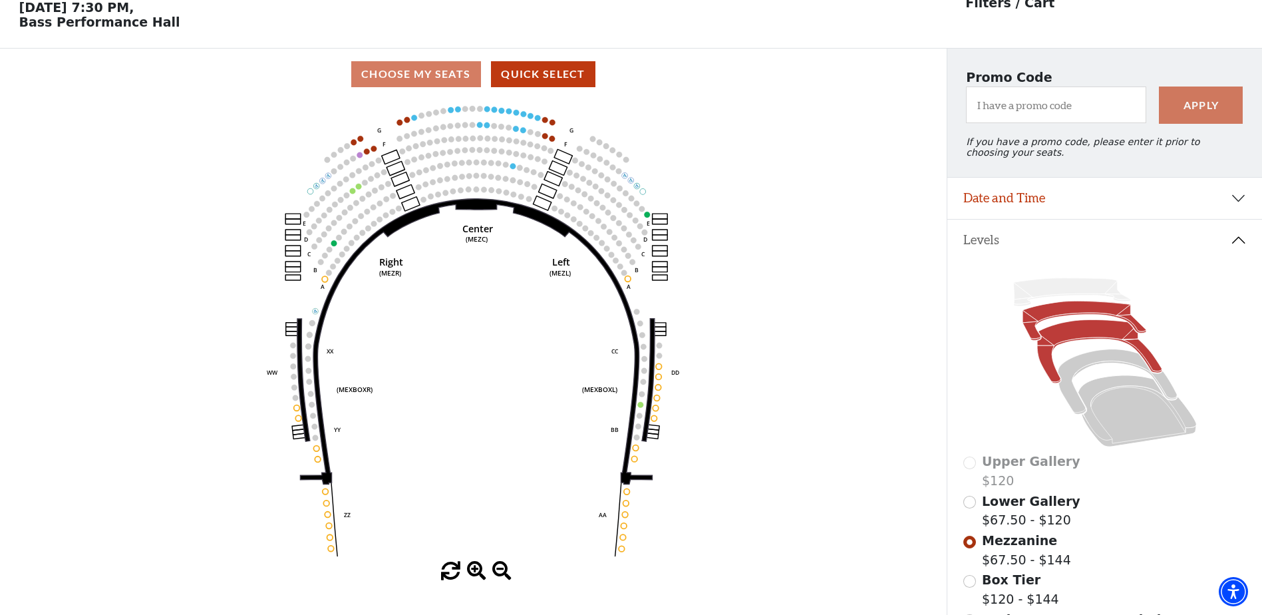
click at [1092, 321] on icon at bounding box center [1085, 320] width 124 height 39
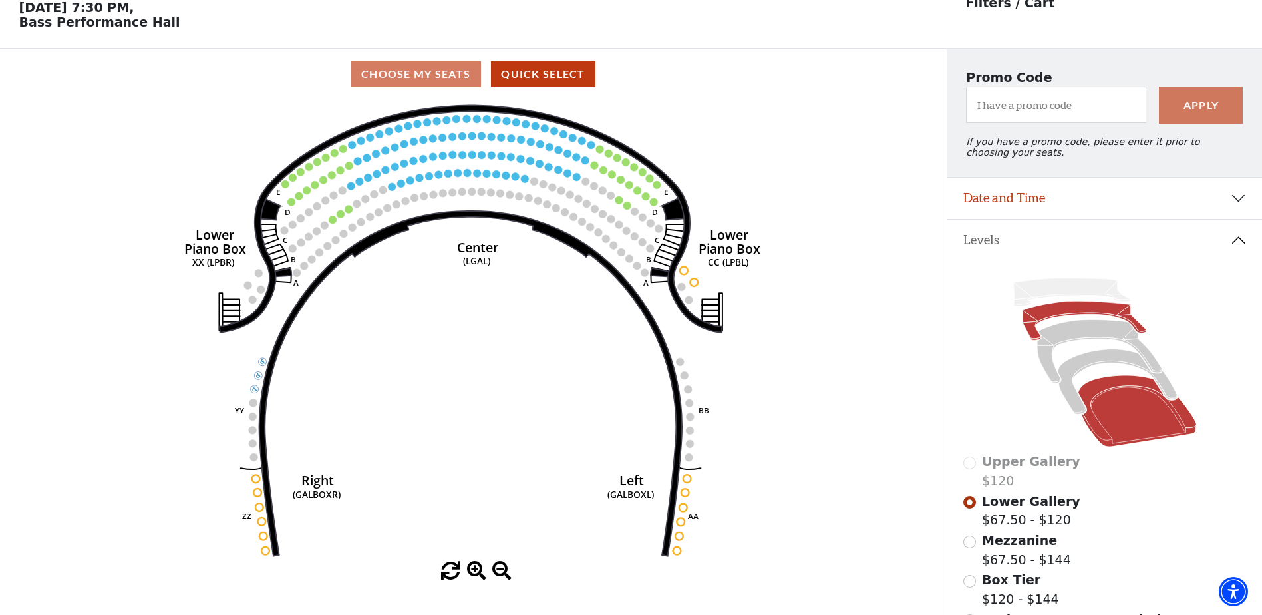
click at [1145, 396] on icon at bounding box center [1137, 410] width 118 height 71
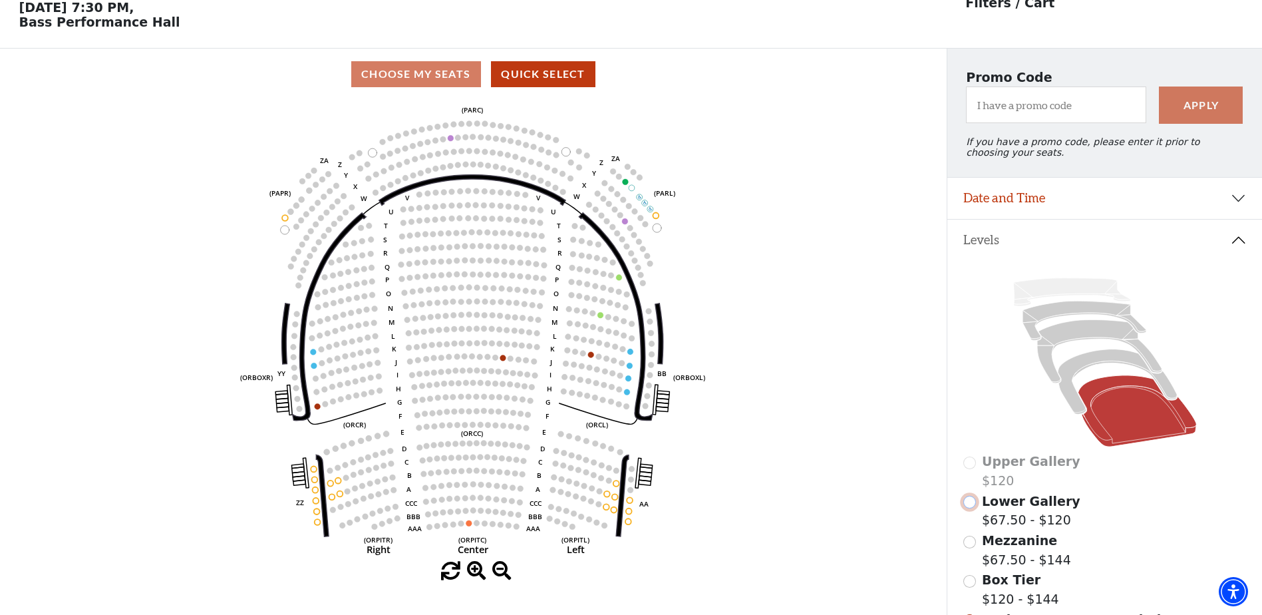
click at [975, 507] on input "Lower Gallery$67.50 - $120\a" at bounding box center [970, 502] width 13 height 13
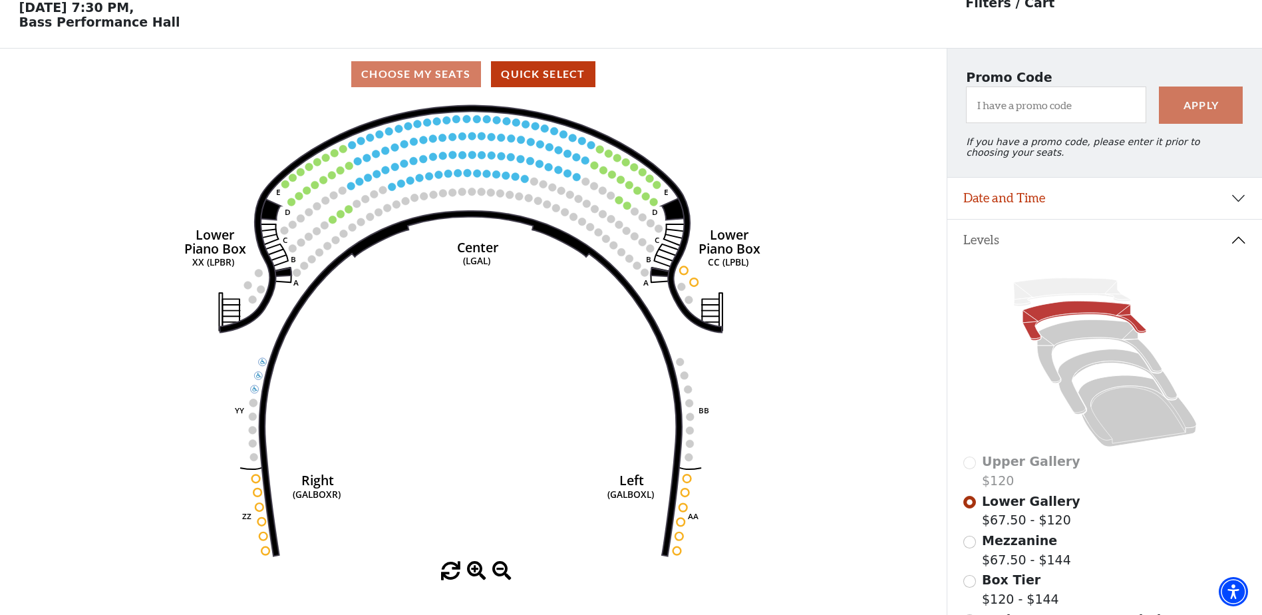
click at [486, 367] on icon "Right (GALBOXR) E D C B A E D C B A YY ZZ Left (GALBOXL) BB AA Center Lower Pia…" at bounding box center [473, 331] width 852 height 462
